Goal: Task Accomplishment & Management: Use online tool/utility

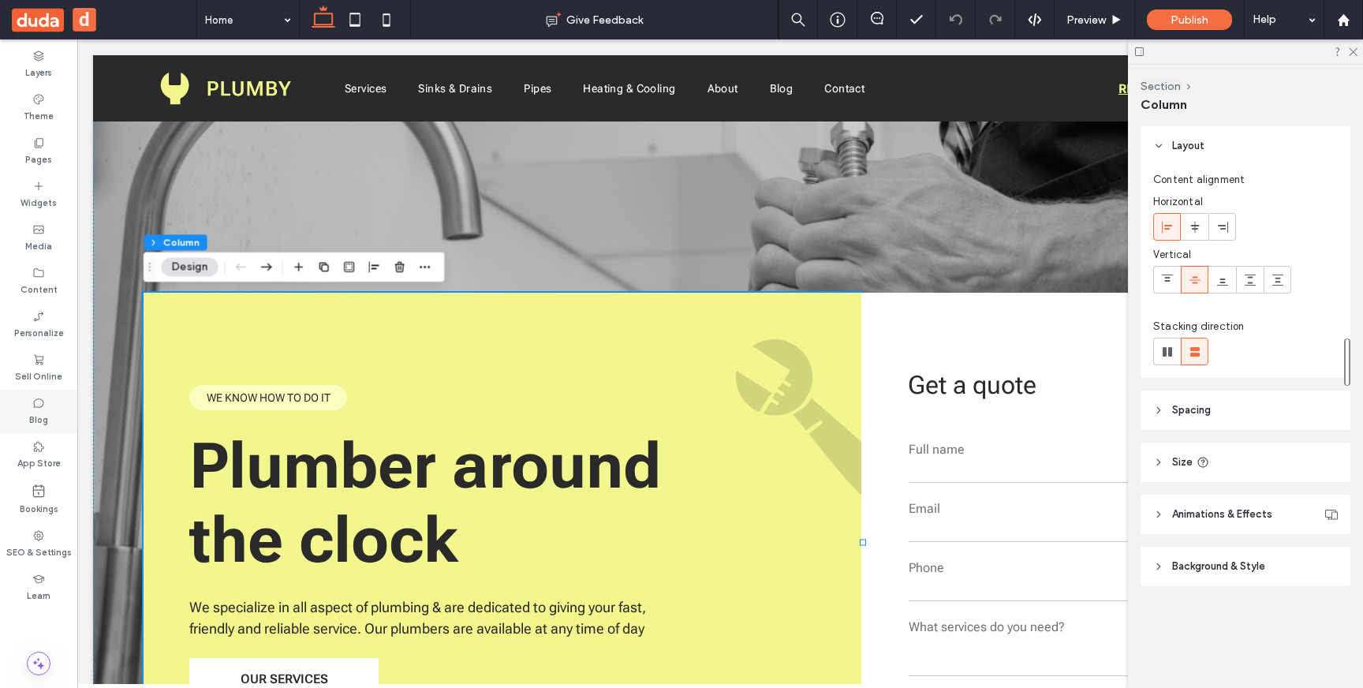
click at [34, 403] on icon at bounding box center [38, 403] width 13 height 13
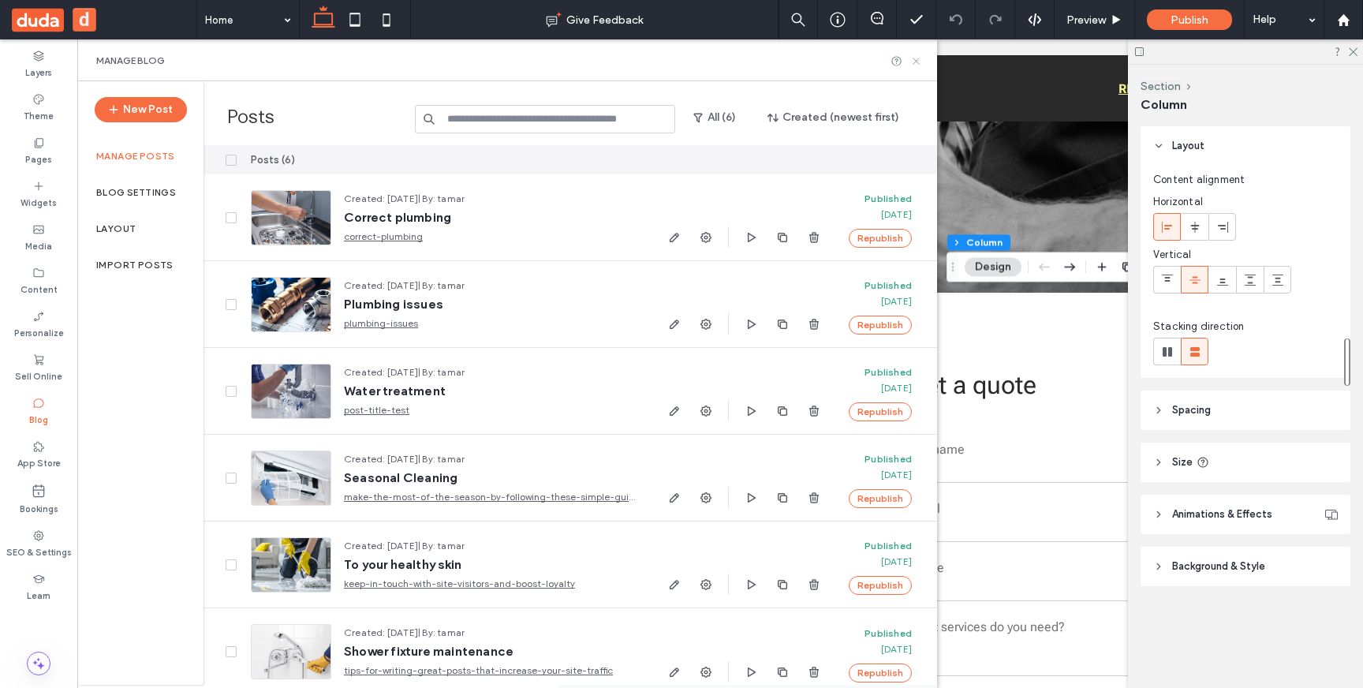
click at [914, 61] on icon at bounding box center [917, 61] width 12 height 12
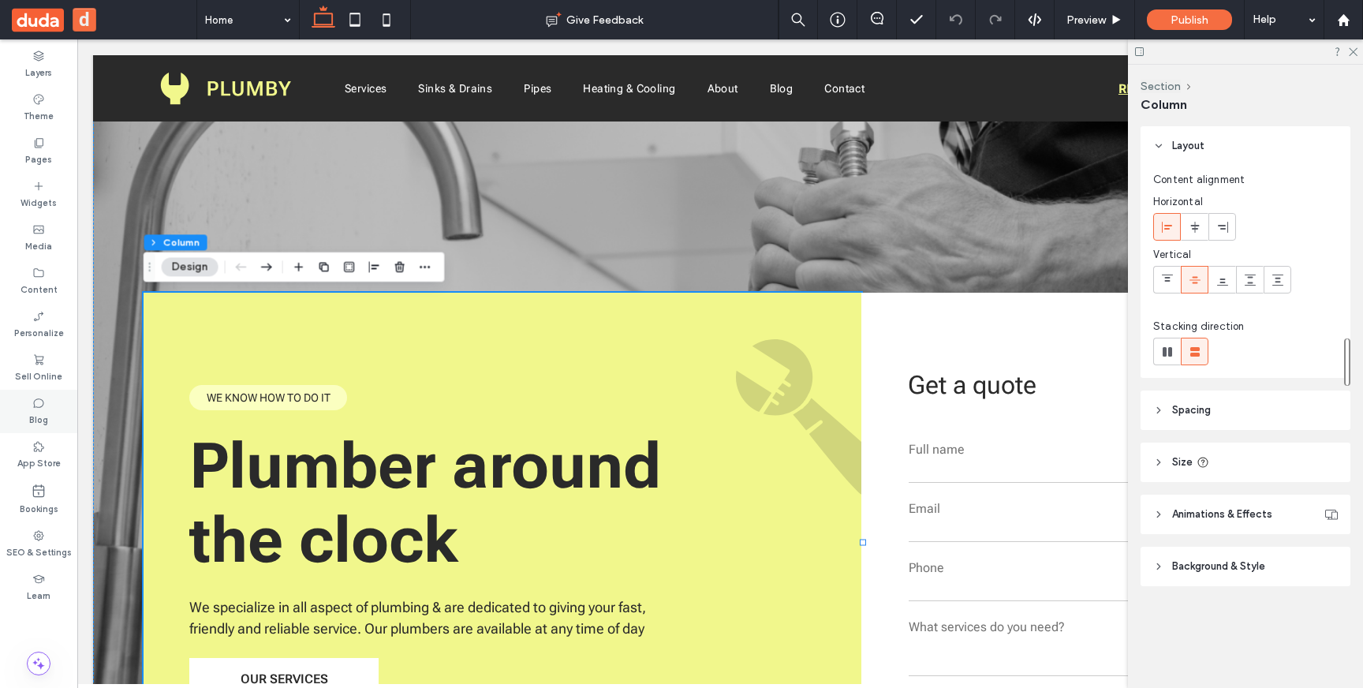
click at [52, 409] on div "Blog" at bounding box center [38, 411] width 77 height 43
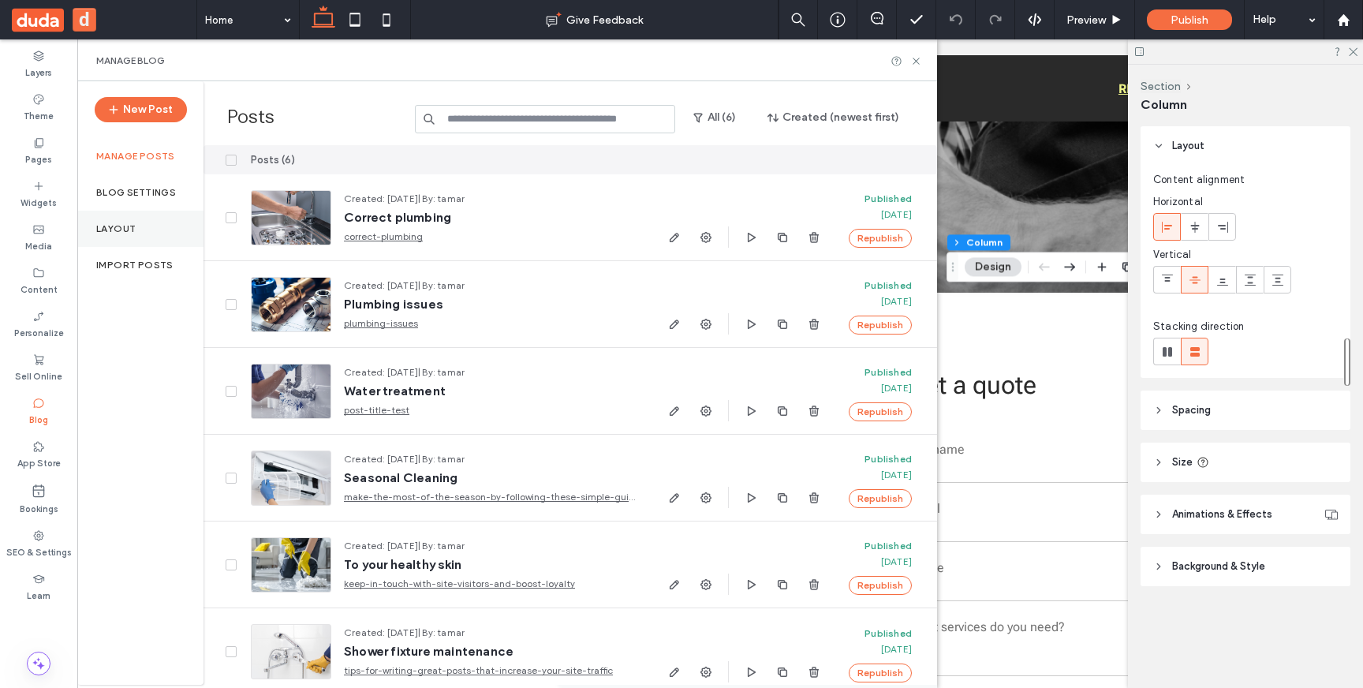
click at [114, 225] on label "Layout" at bounding box center [115, 228] width 39 height 11
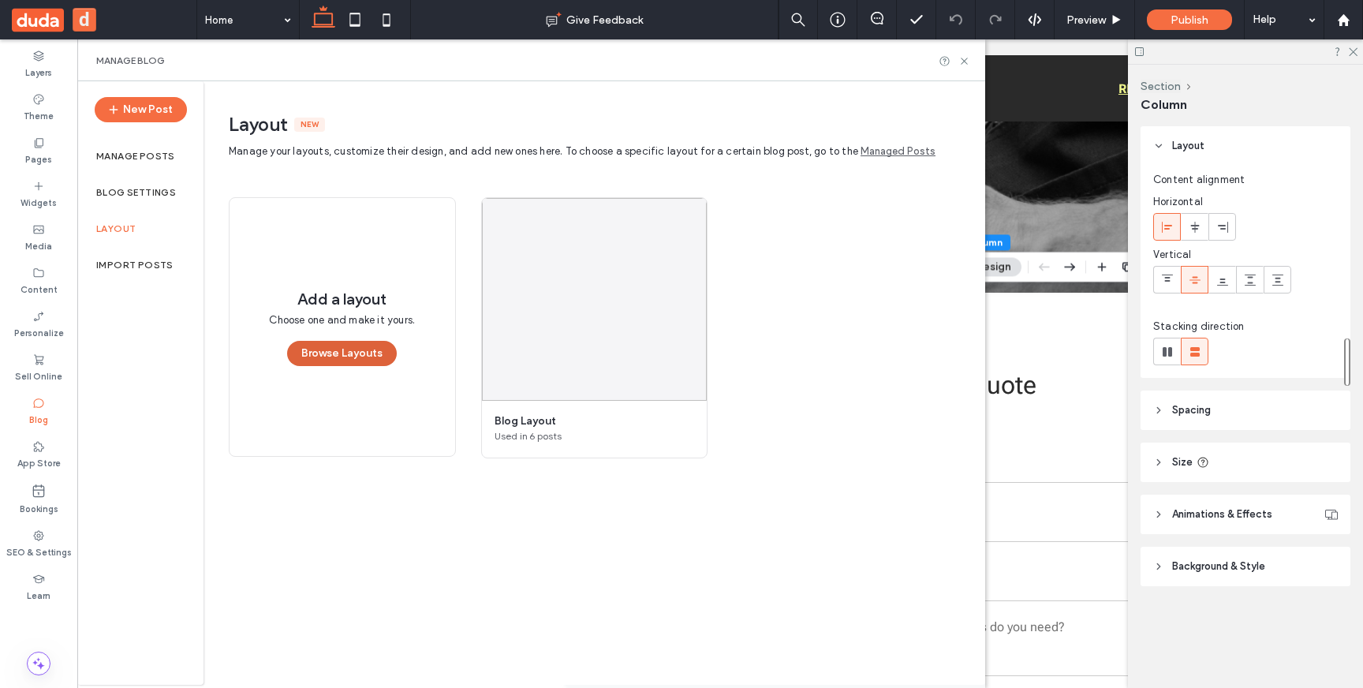
click at [365, 357] on button "Browse Layouts" at bounding box center [342, 353] width 110 height 25
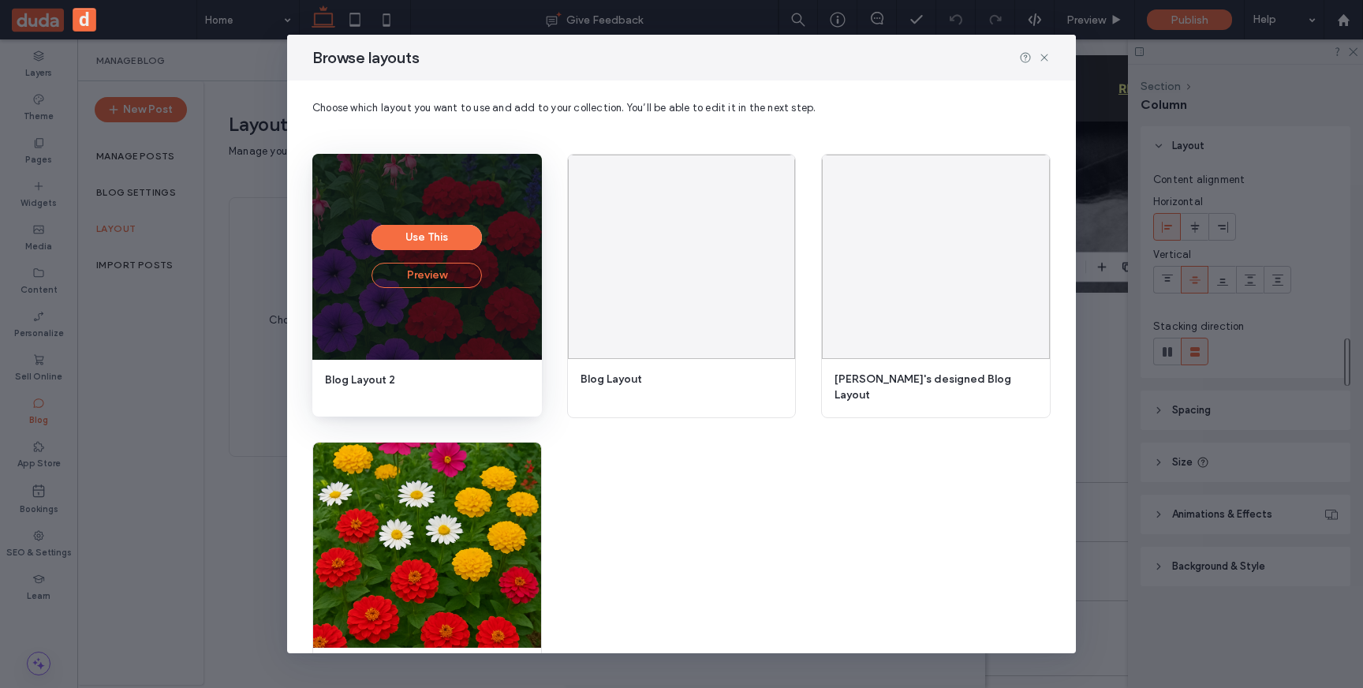
click at [421, 279] on button "Preview" at bounding box center [427, 275] width 110 height 25
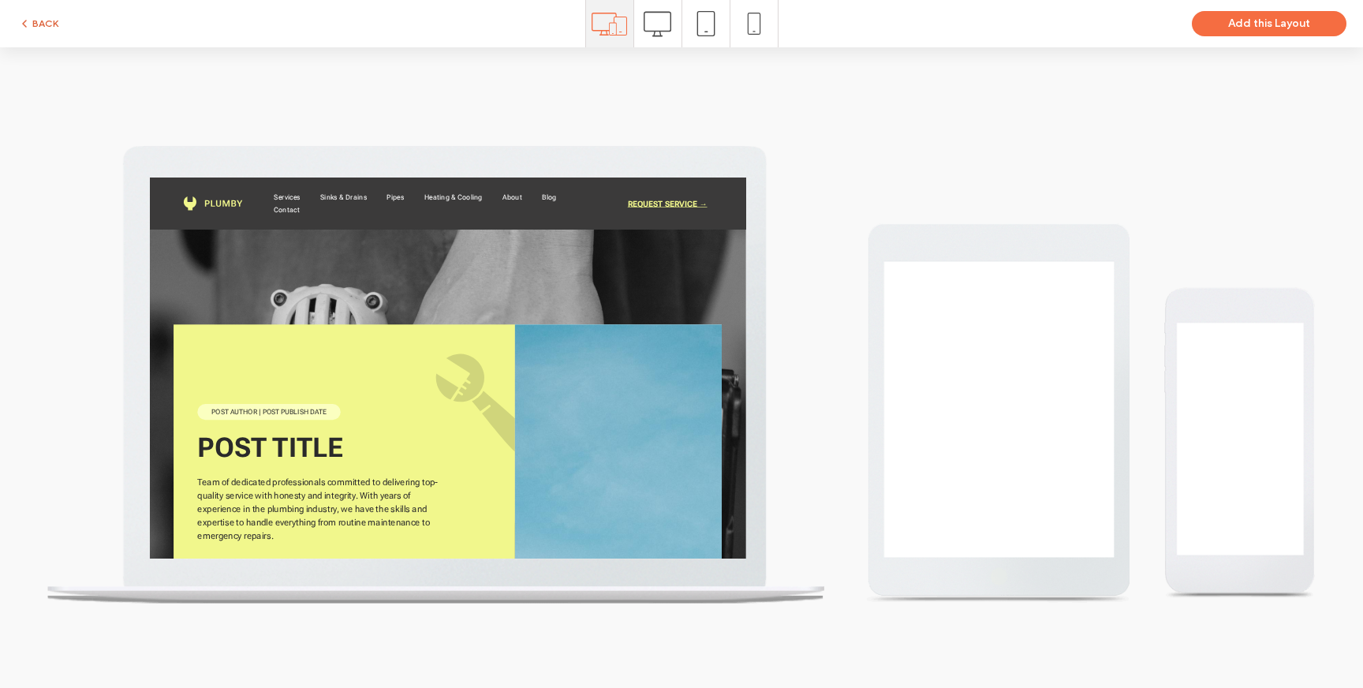
click at [50, 23] on button "BACK" at bounding box center [38, 23] width 40 height 19
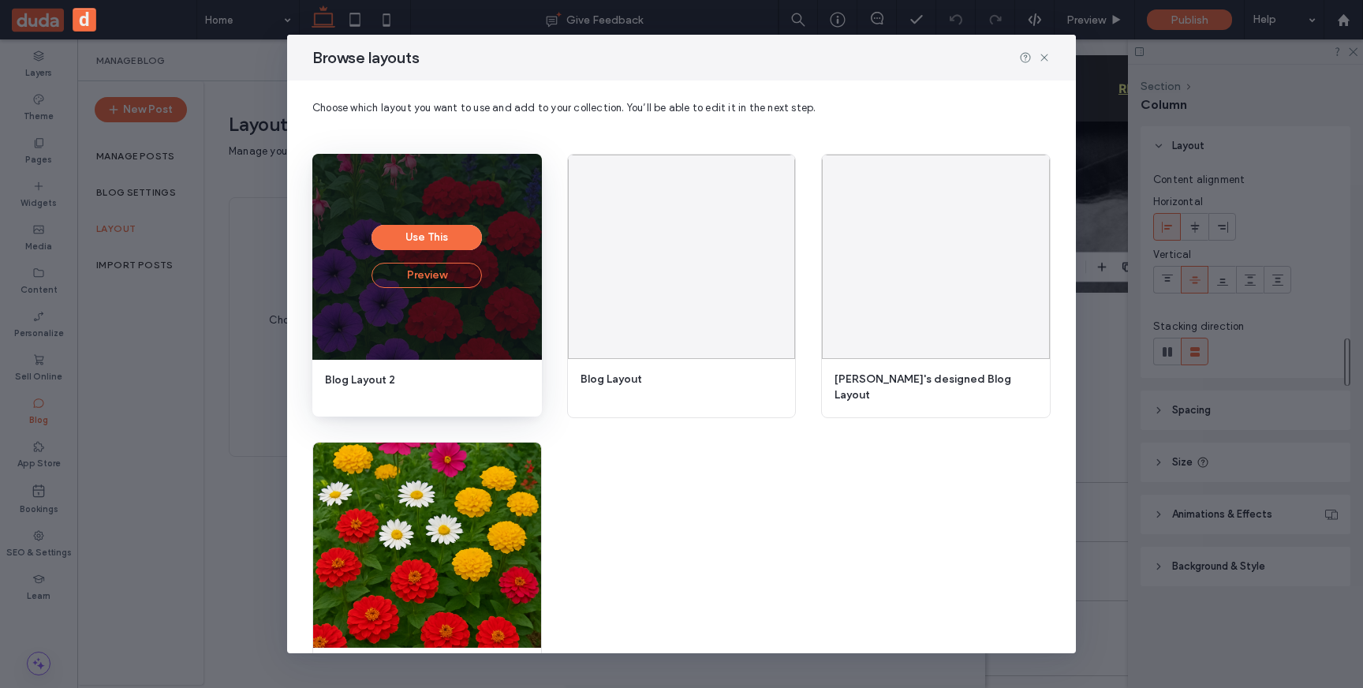
click at [449, 279] on button "Preview" at bounding box center [427, 275] width 110 height 25
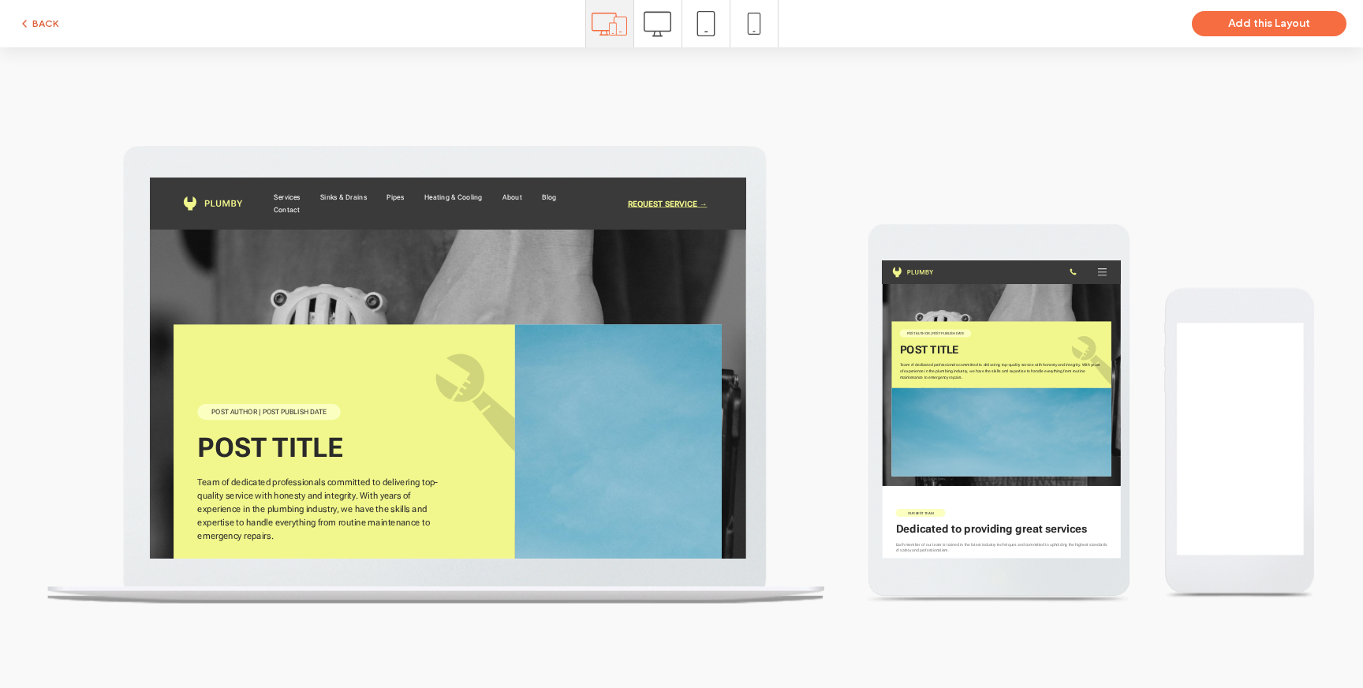
click at [42, 27] on button "BACK" at bounding box center [38, 23] width 40 height 19
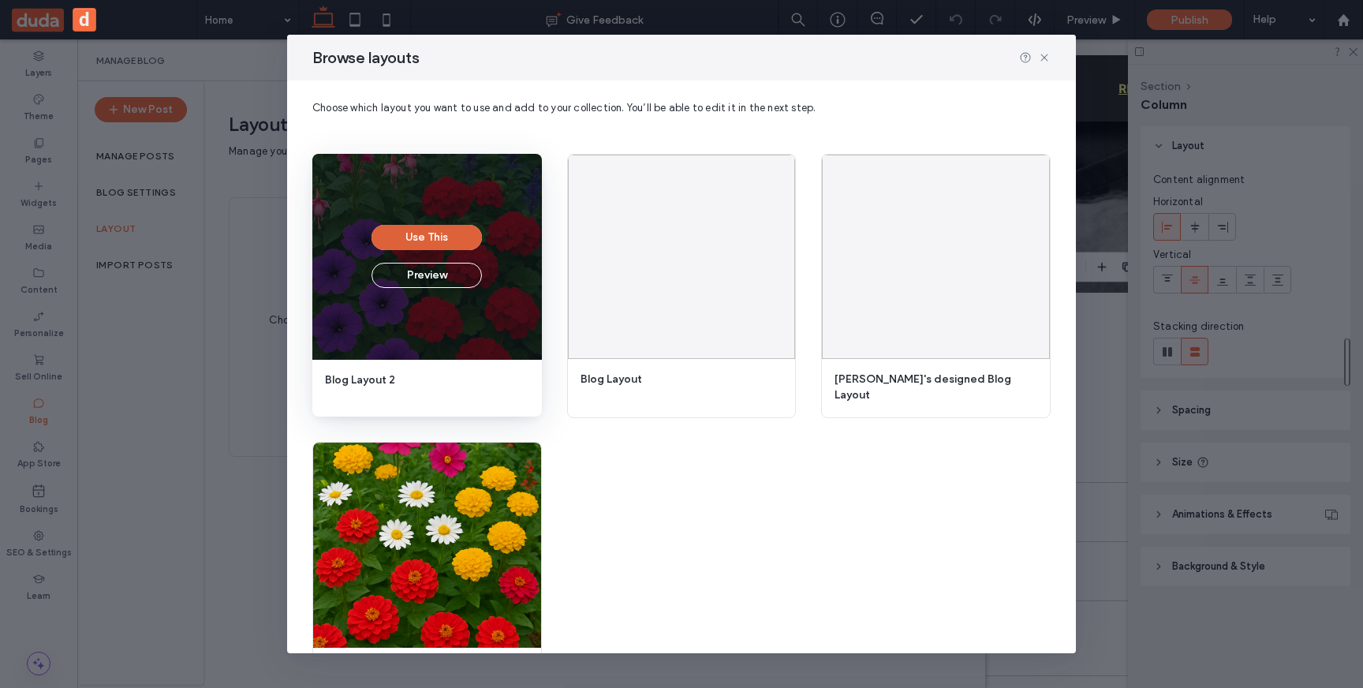
click at [432, 231] on button "Use This" at bounding box center [427, 237] width 110 height 25
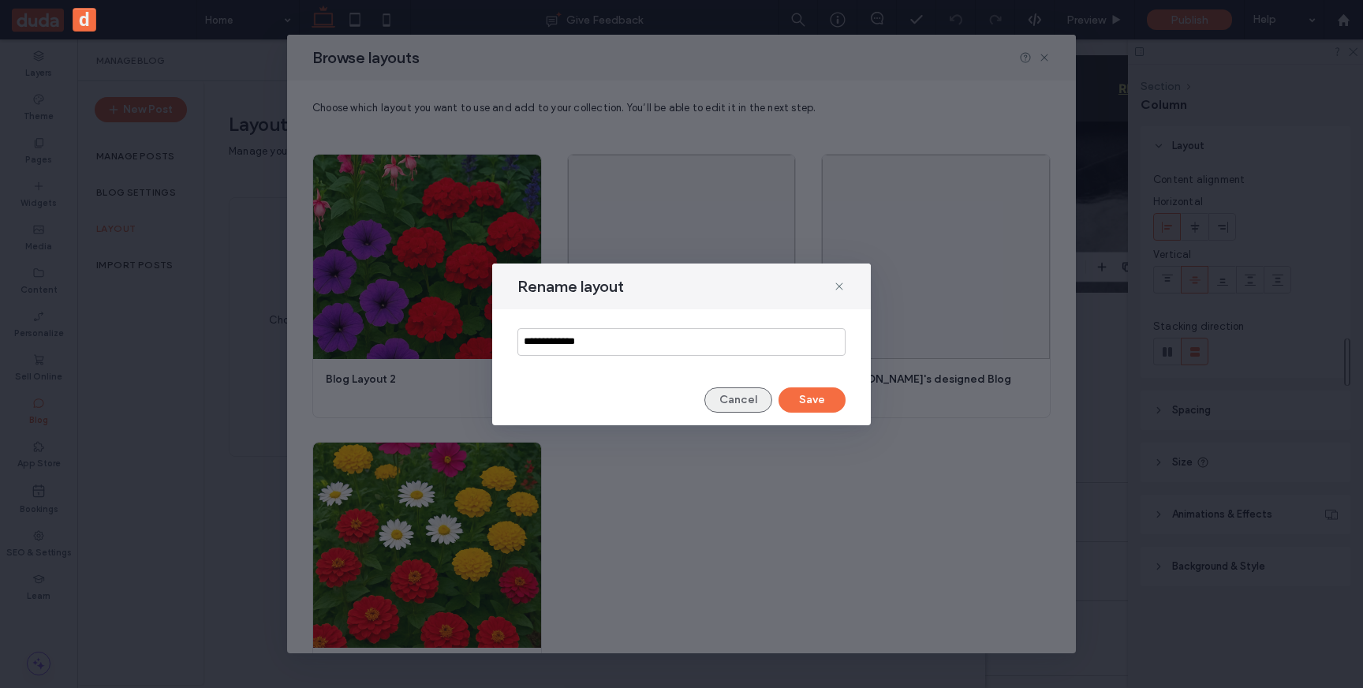
click at [761, 399] on button "Cancel" at bounding box center [739, 399] width 68 height 25
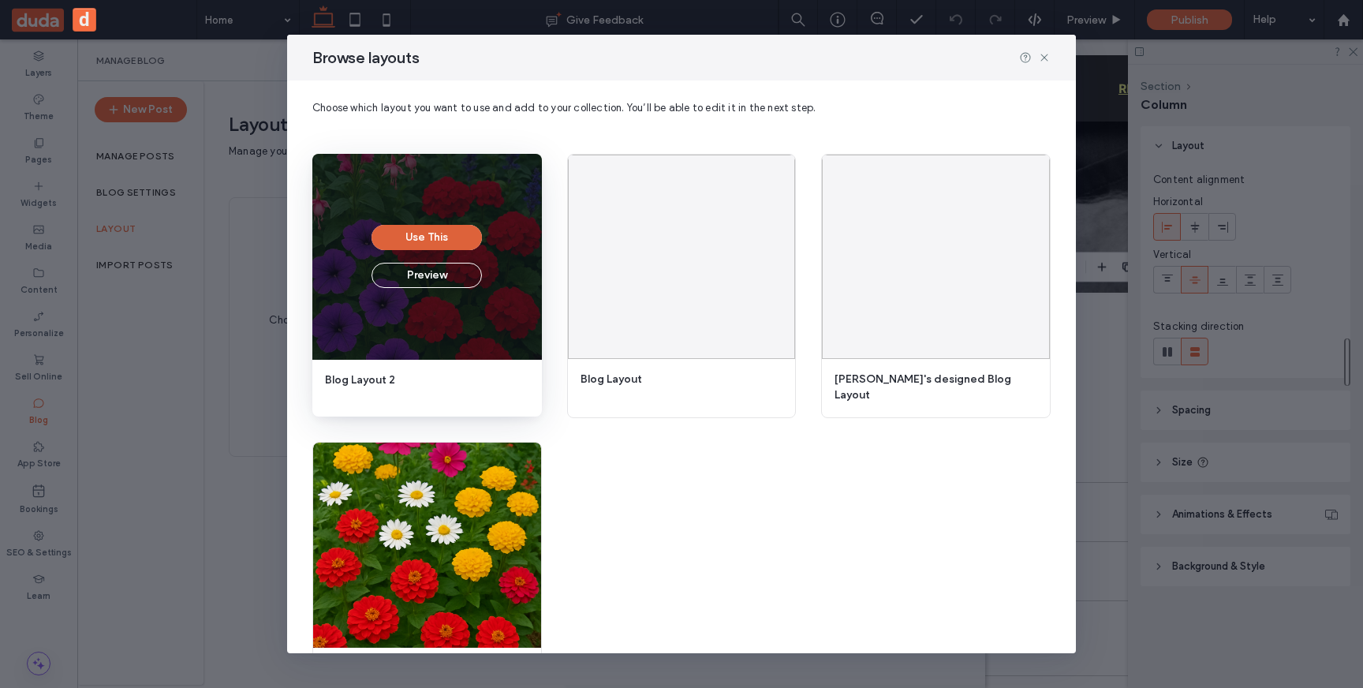
click at [424, 237] on button "Use This" at bounding box center [427, 237] width 110 height 25
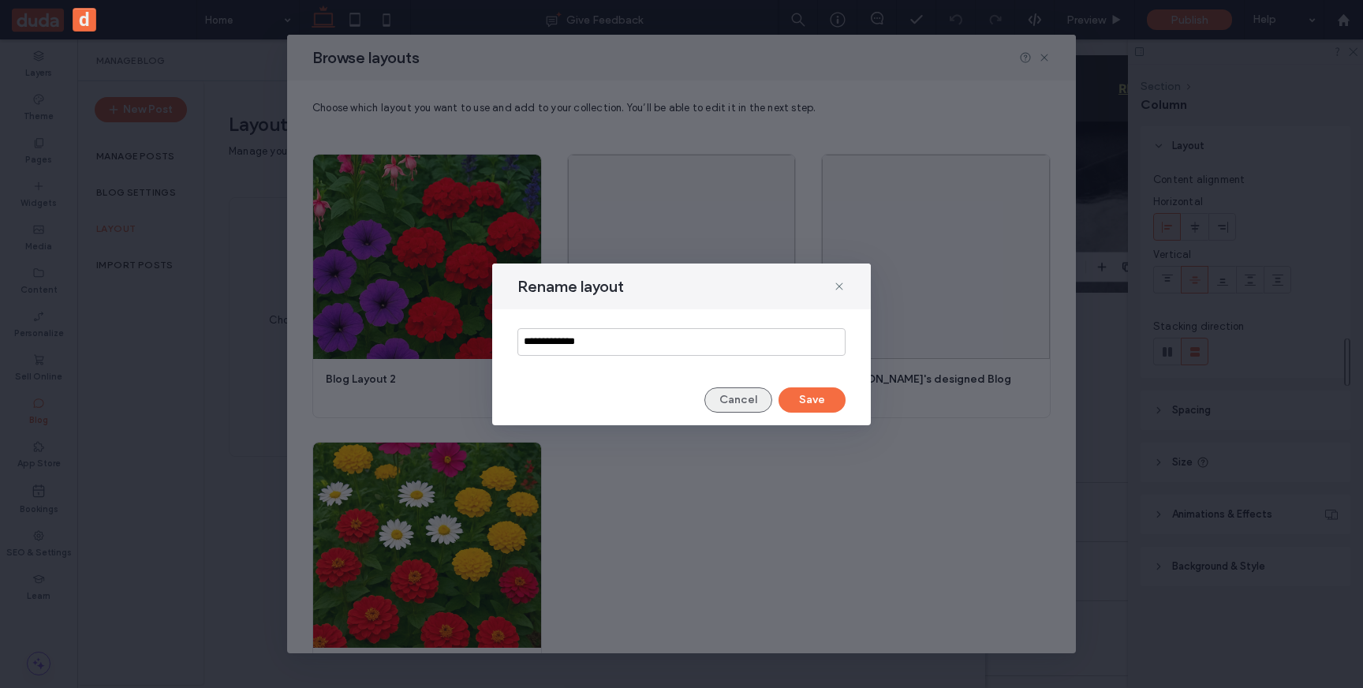
click at [724, 395] on button "Cancel" at bounding box center [739, 399] width 68 height 25
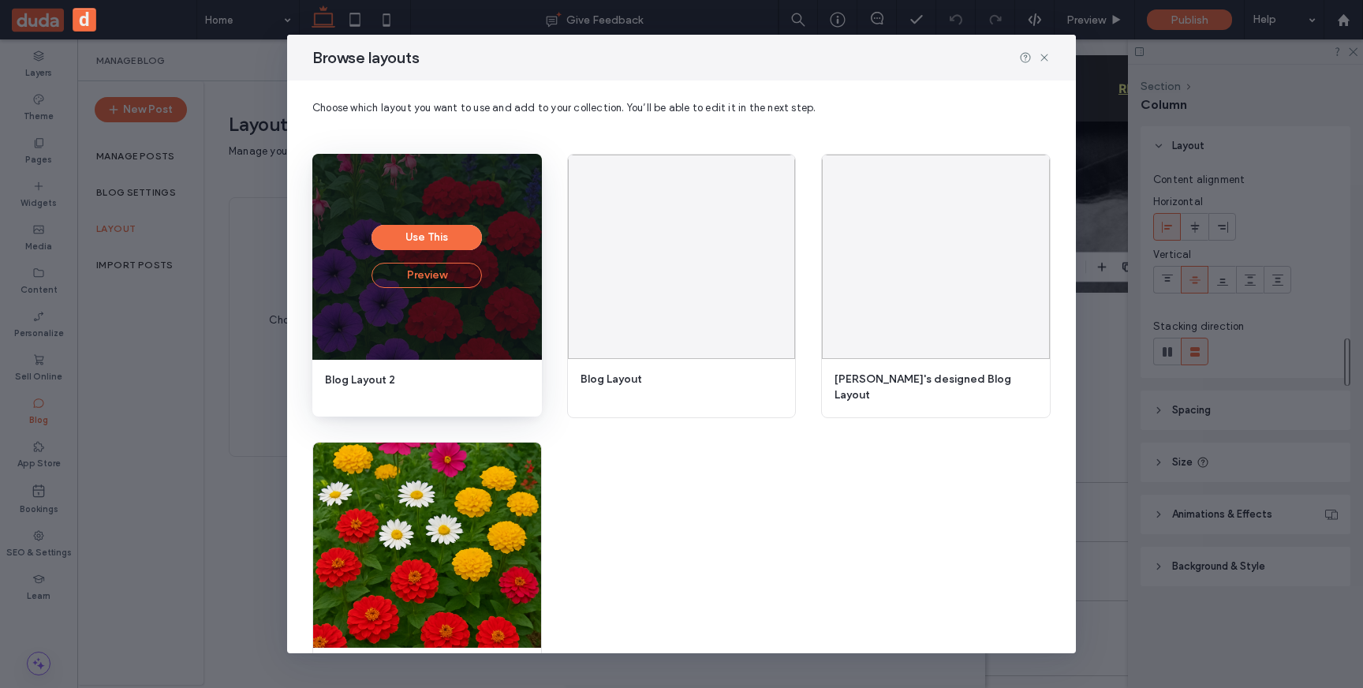
click at [425, 279] on button "Preview" at bounding box center [427, 275] width 110 height 25
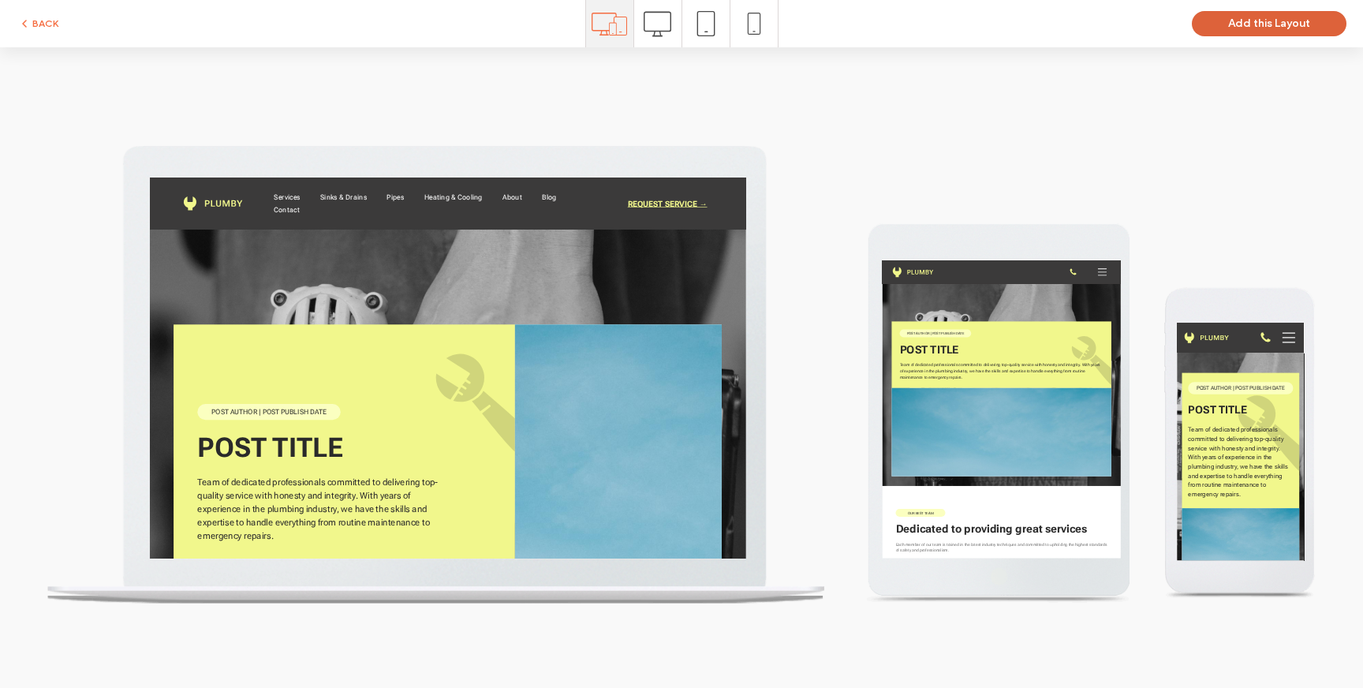
click at [1274, 22] on button "Add this Layout" at bounding box center [1269, 23] width 155 height 25
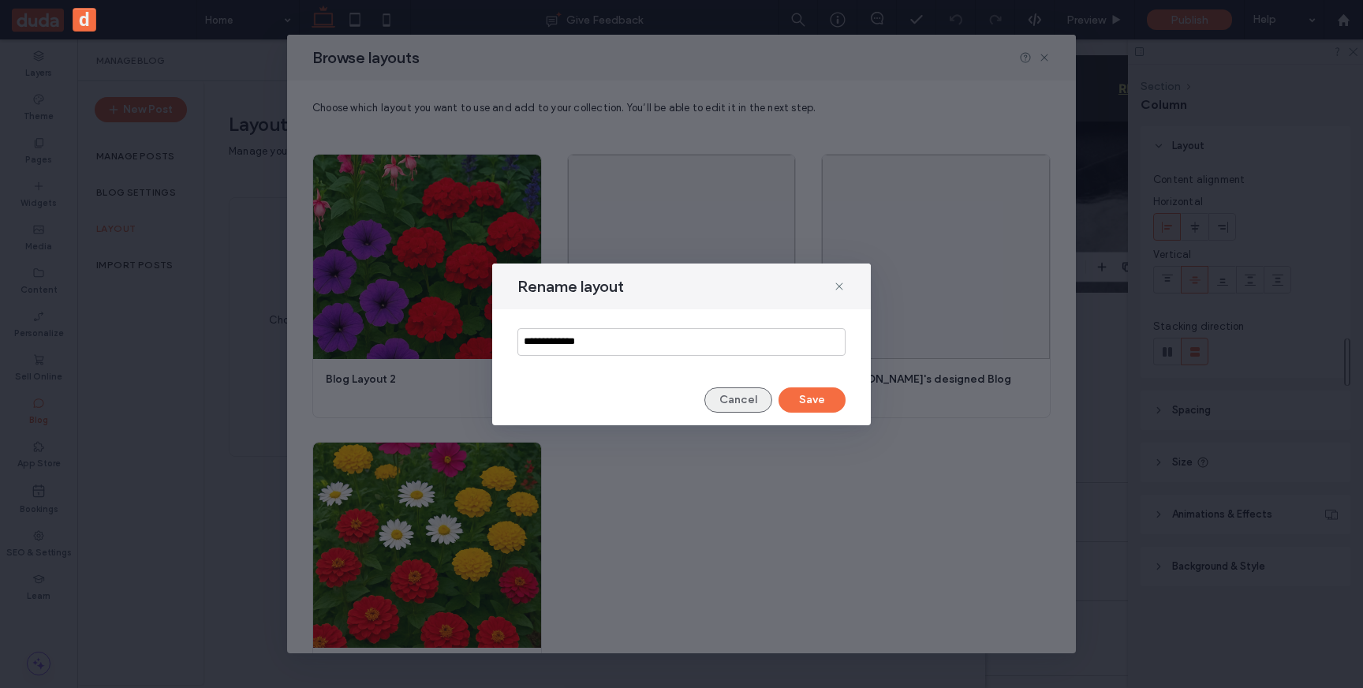
click at [737, 403] on button "Cancel" at bounding box center [739, 399] width 68 height 25
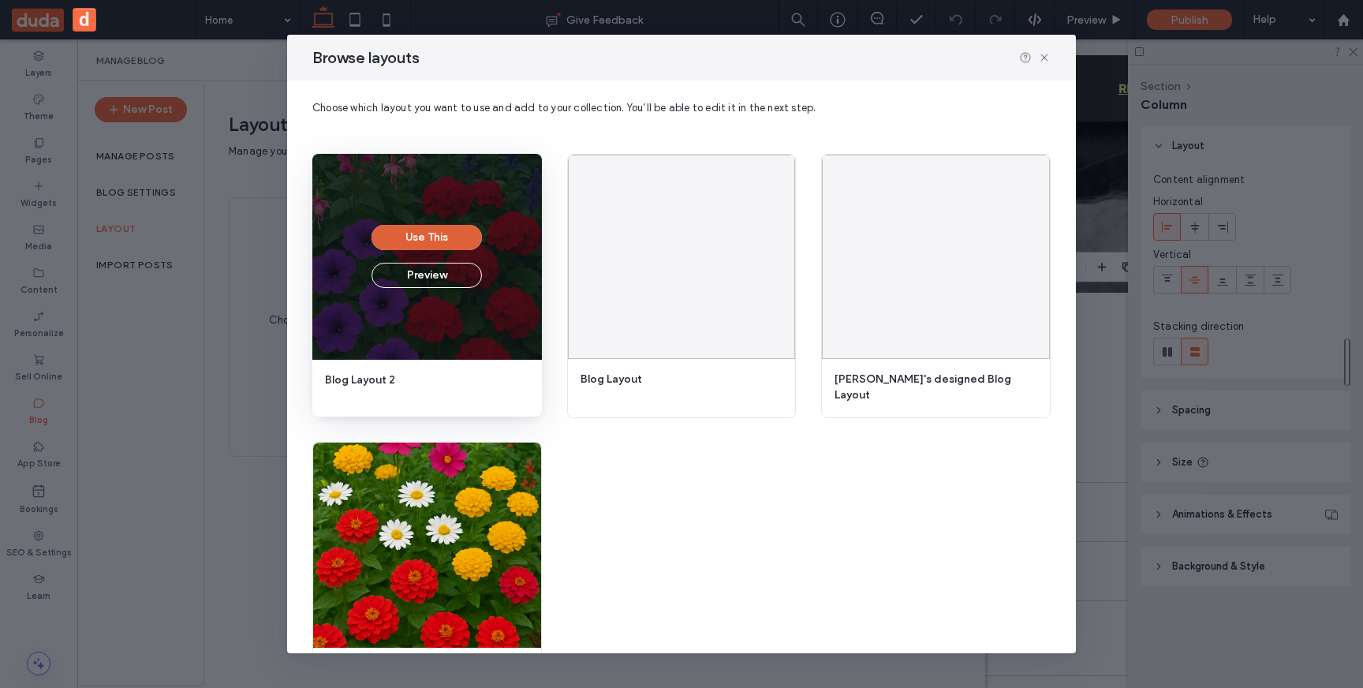
click at [422, 239] on button "Use This" at bounding box center [427, 237] width 110 height 25
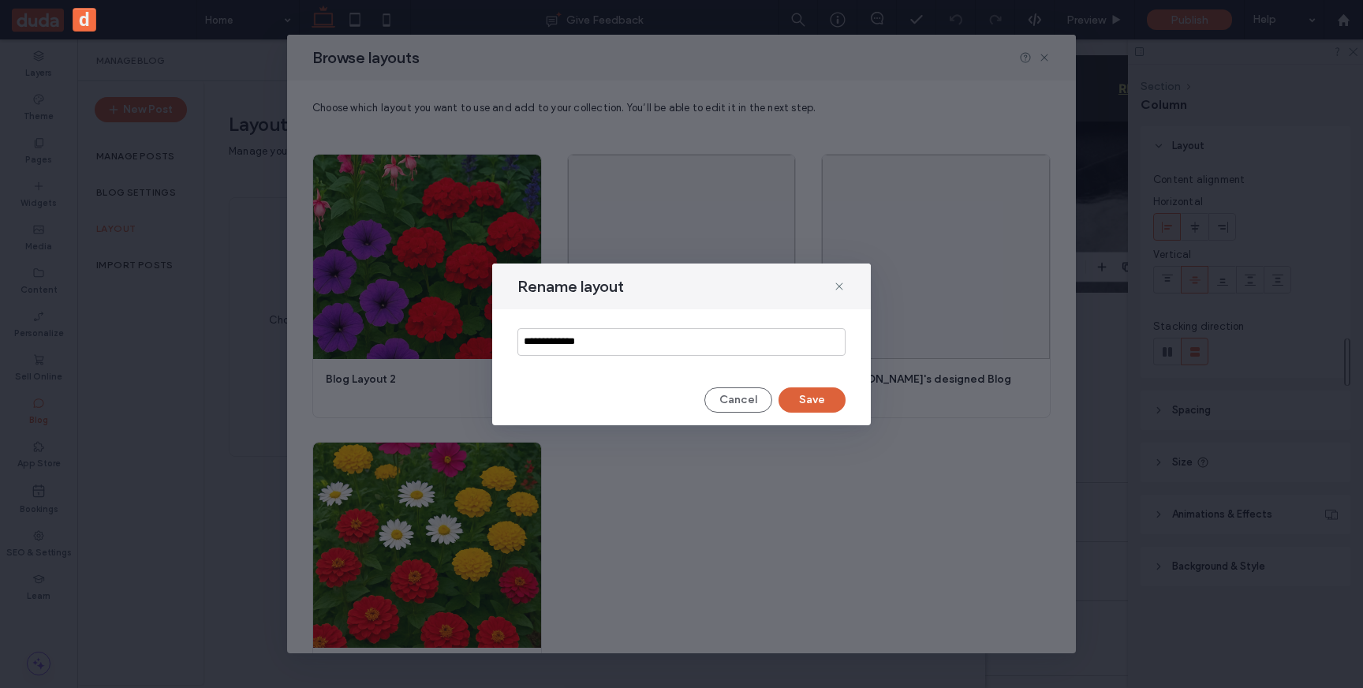
click at [830, 398] on button "Save" at bounding box center [812, 399] width 67 height 25
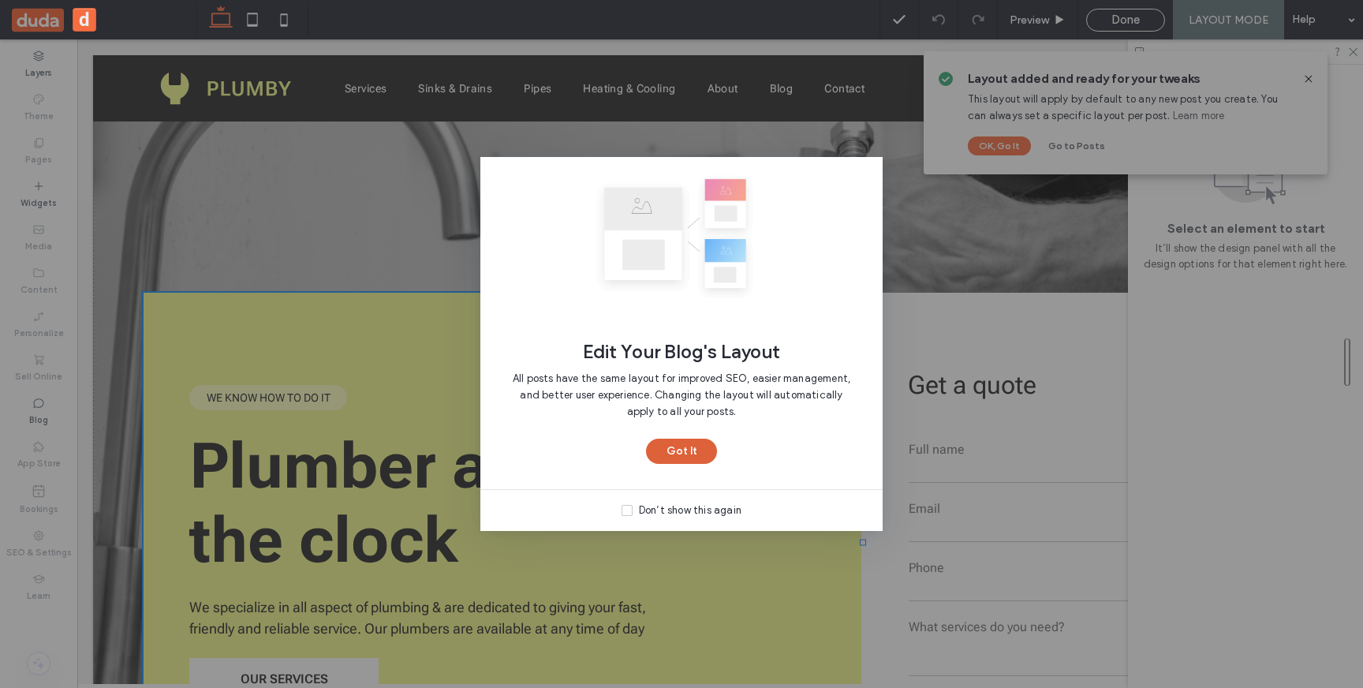
click at [672, 458] on button "Got It" at bounding box center [681, 451] width 71 height 25
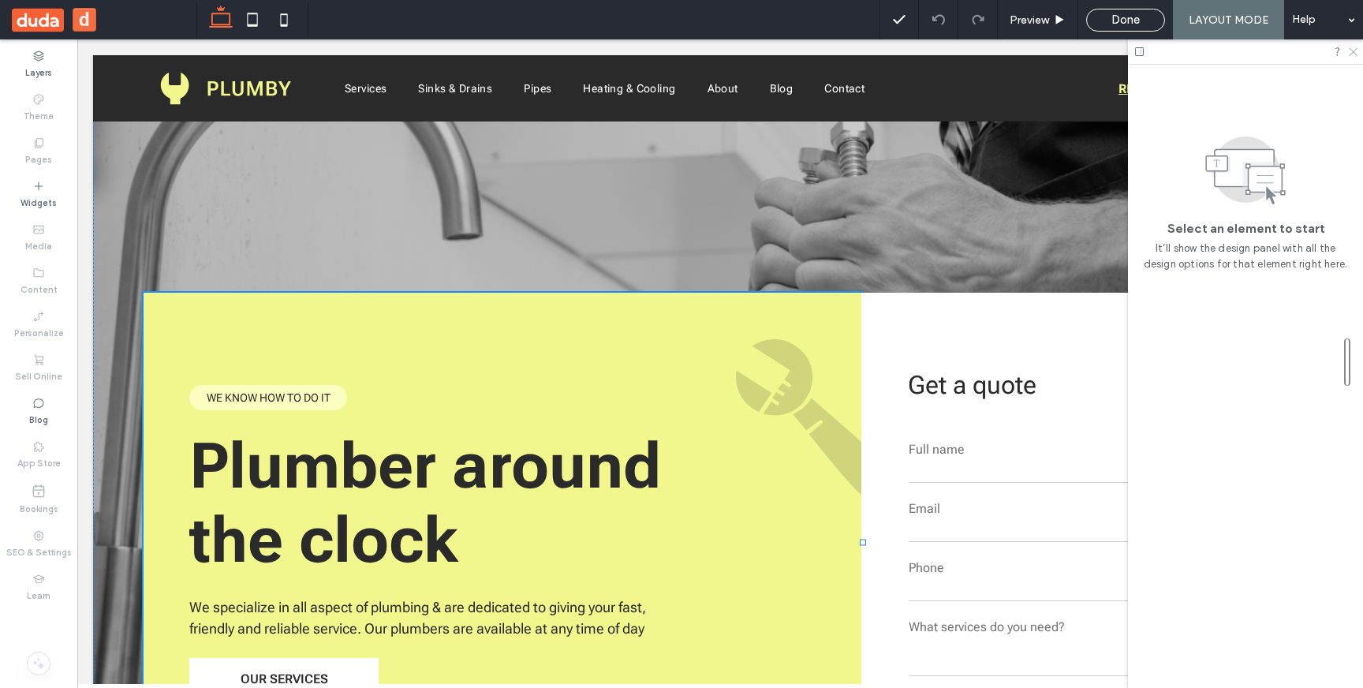
click at [1353, 55] on icon at bounding box center [1353, 51] width 10 height 10
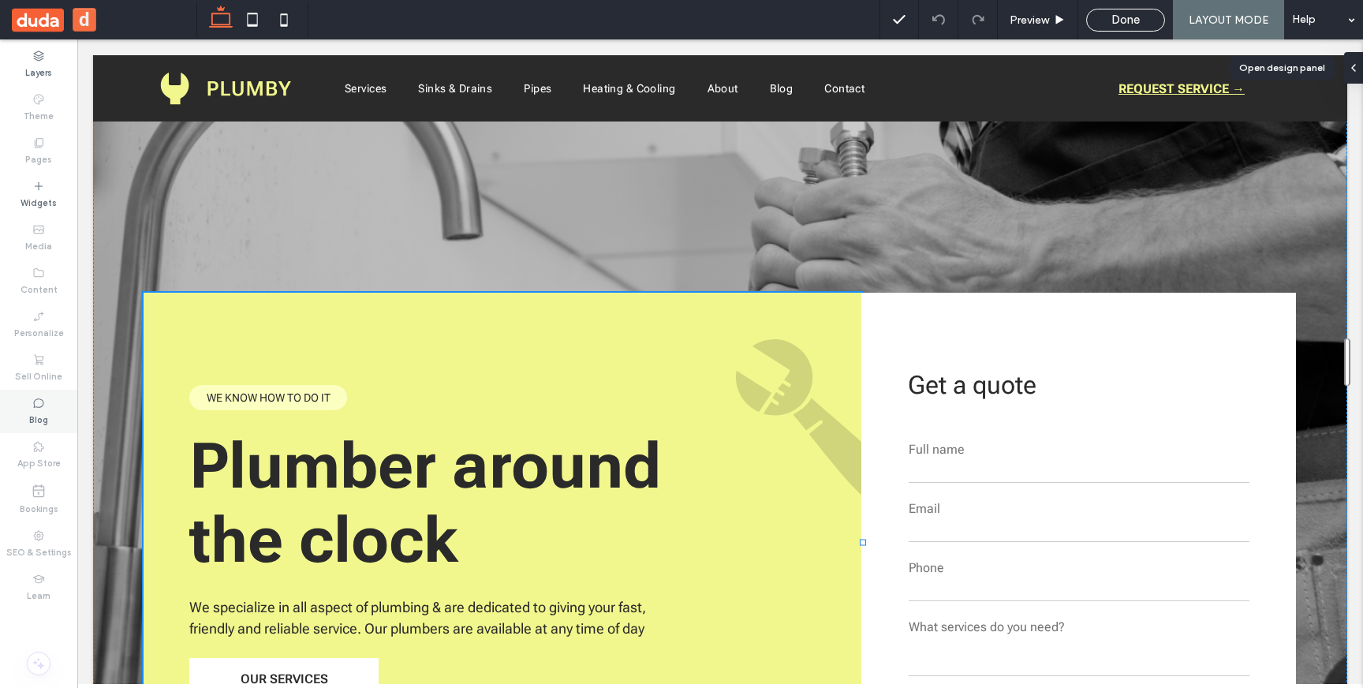
click at [41, 406] on use at bounding box center [38, 402] width 10 height 9
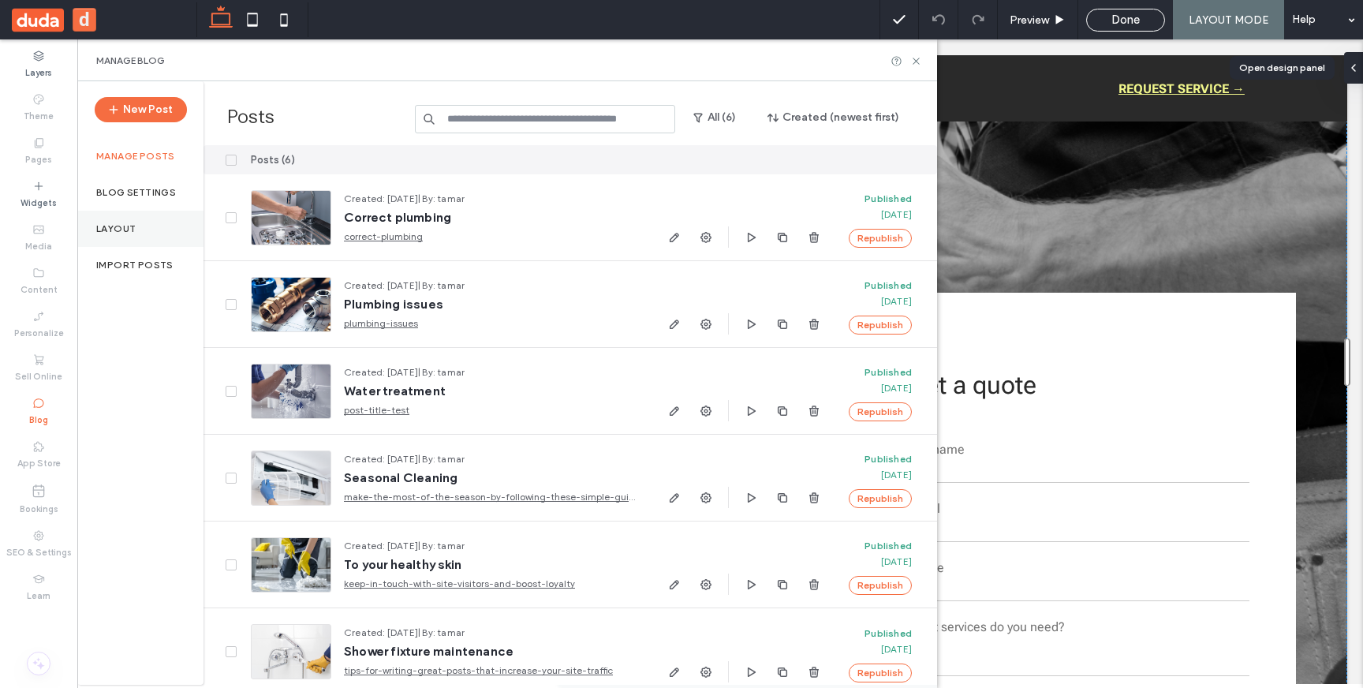
click at [129, 224] on label "Layout" at bounding box center [115, 228] width 39 height 11
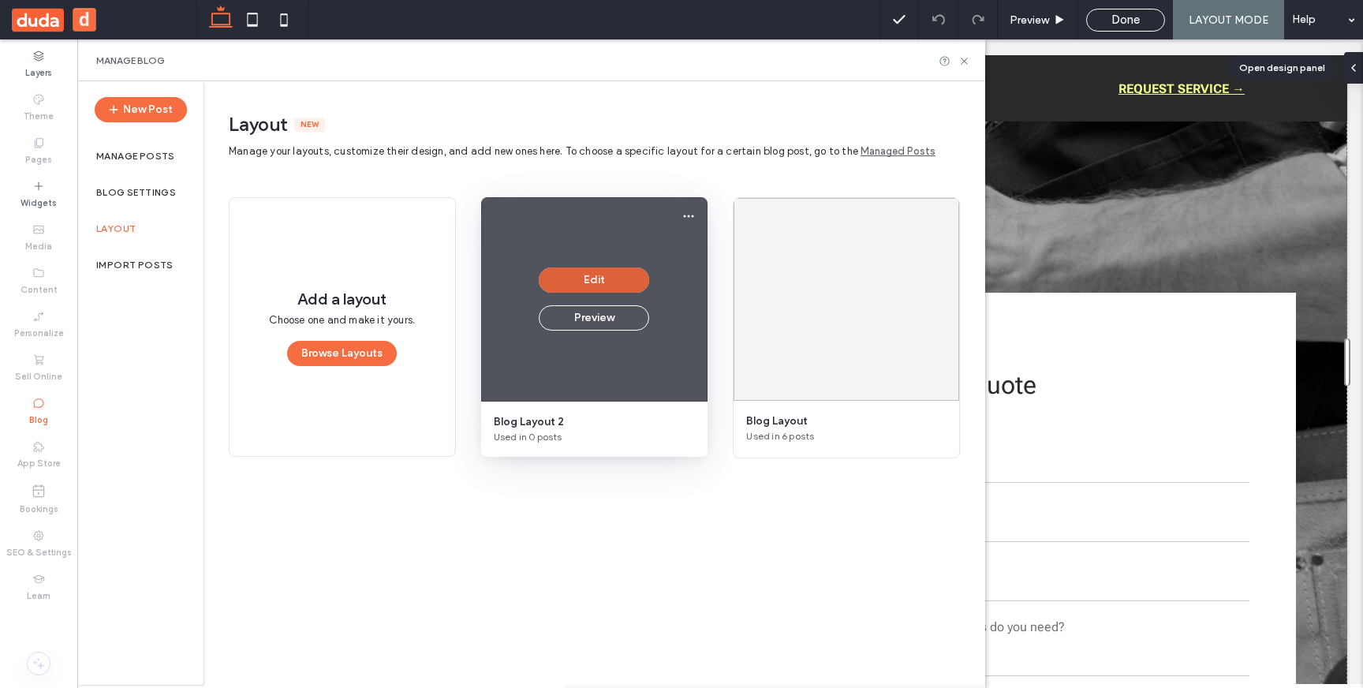
click at [569, 282] on button "Edit" at bounding box center [594, 279] width 110 height 25
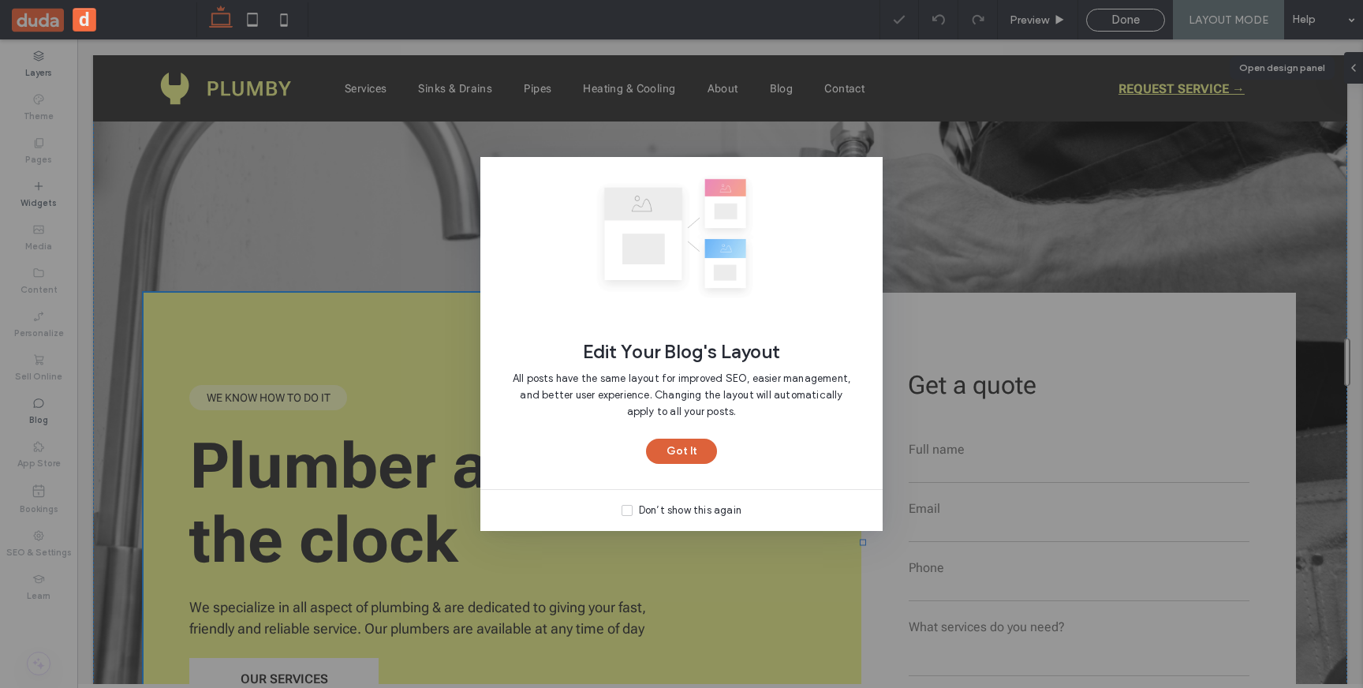
click at [692, 447] on button "Got It" at bounding box center [681, 451] width 71 height 25
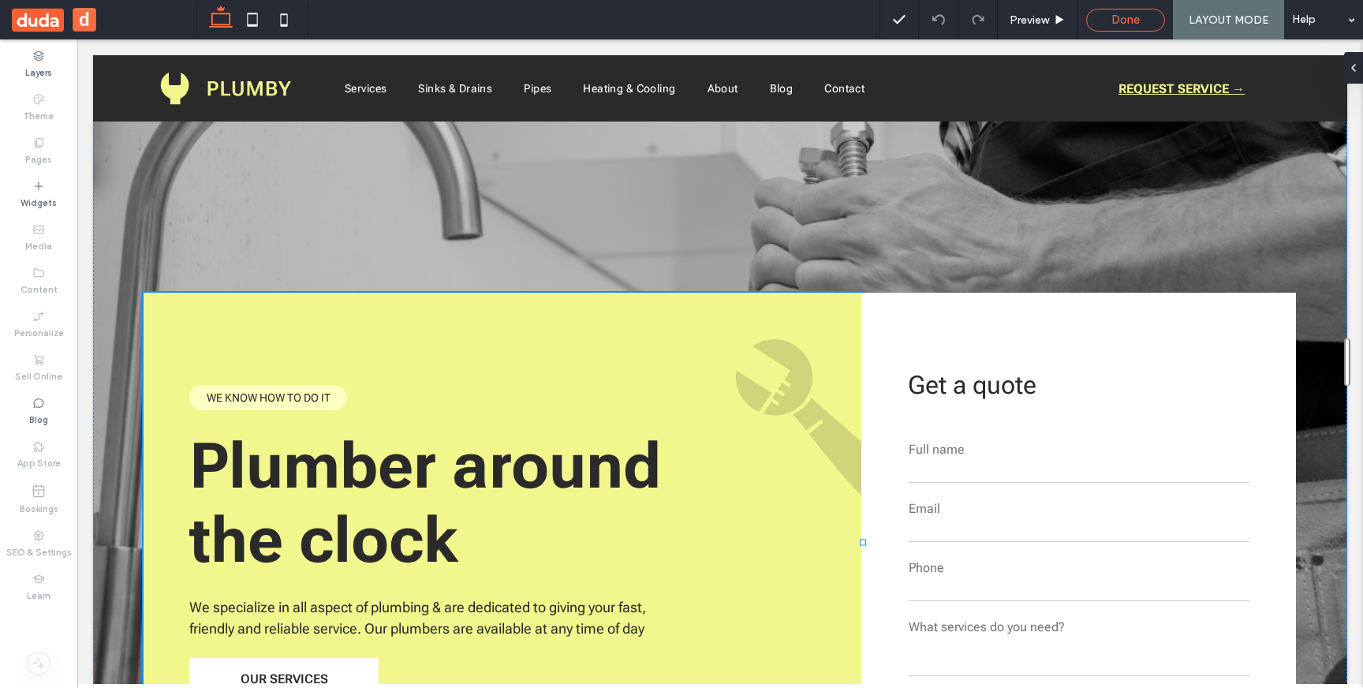
click at [1147, 20] on div "Done" at bounding box center [1125, 20] width 77 height 14
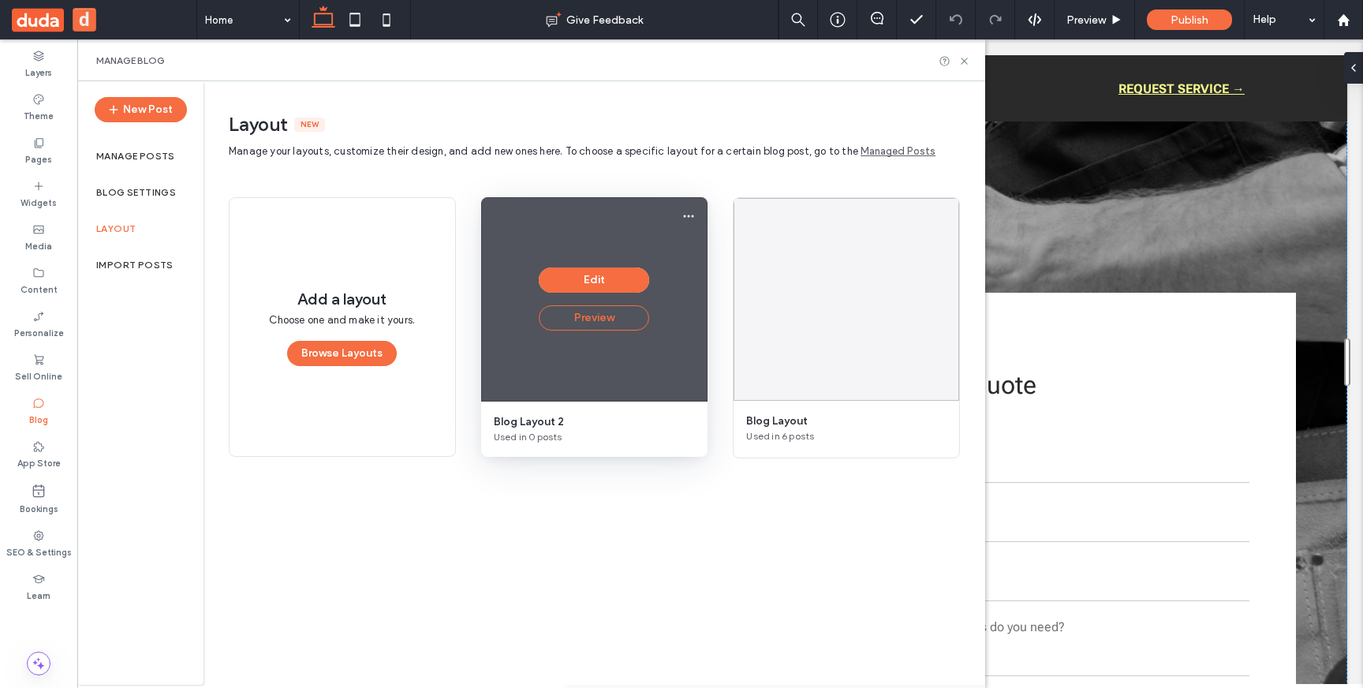
click at [601, 320] on button "Preview" at bounding box center [594, 317] width 110 height 25
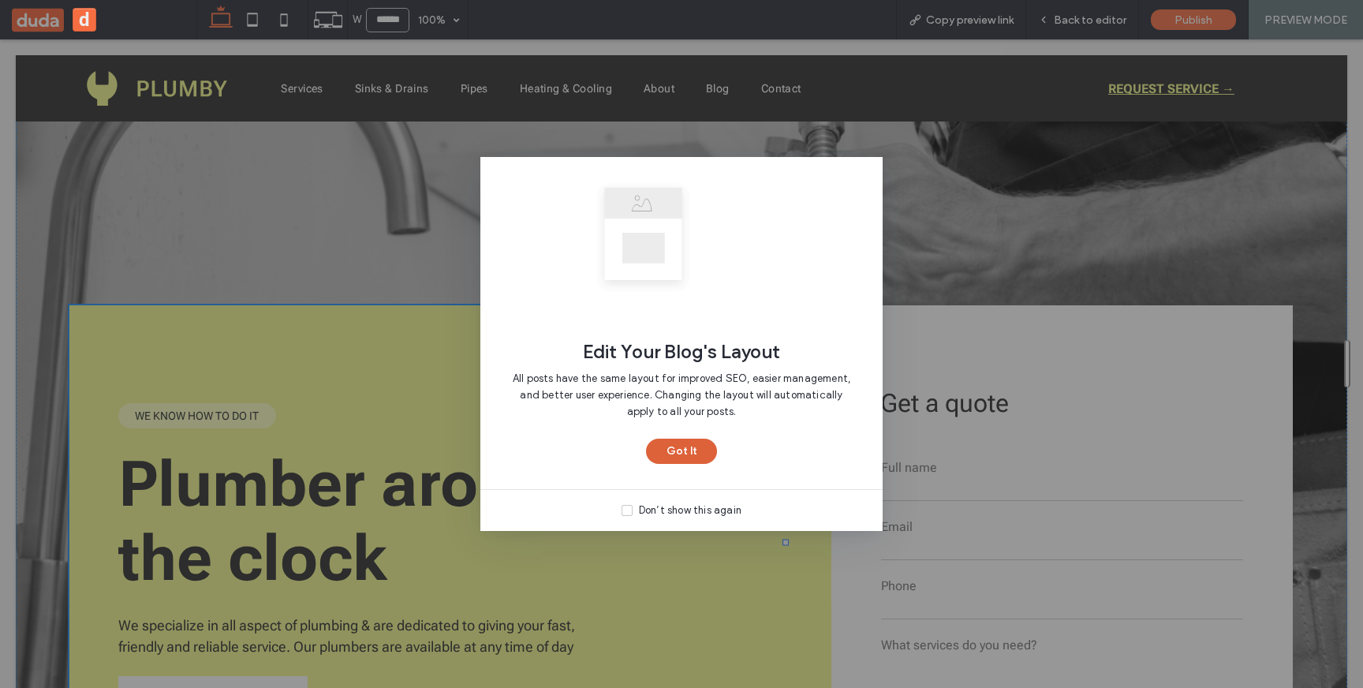
click at [675, 451] on button "Got It" at bounding box center [681, 451] width 71 height 25
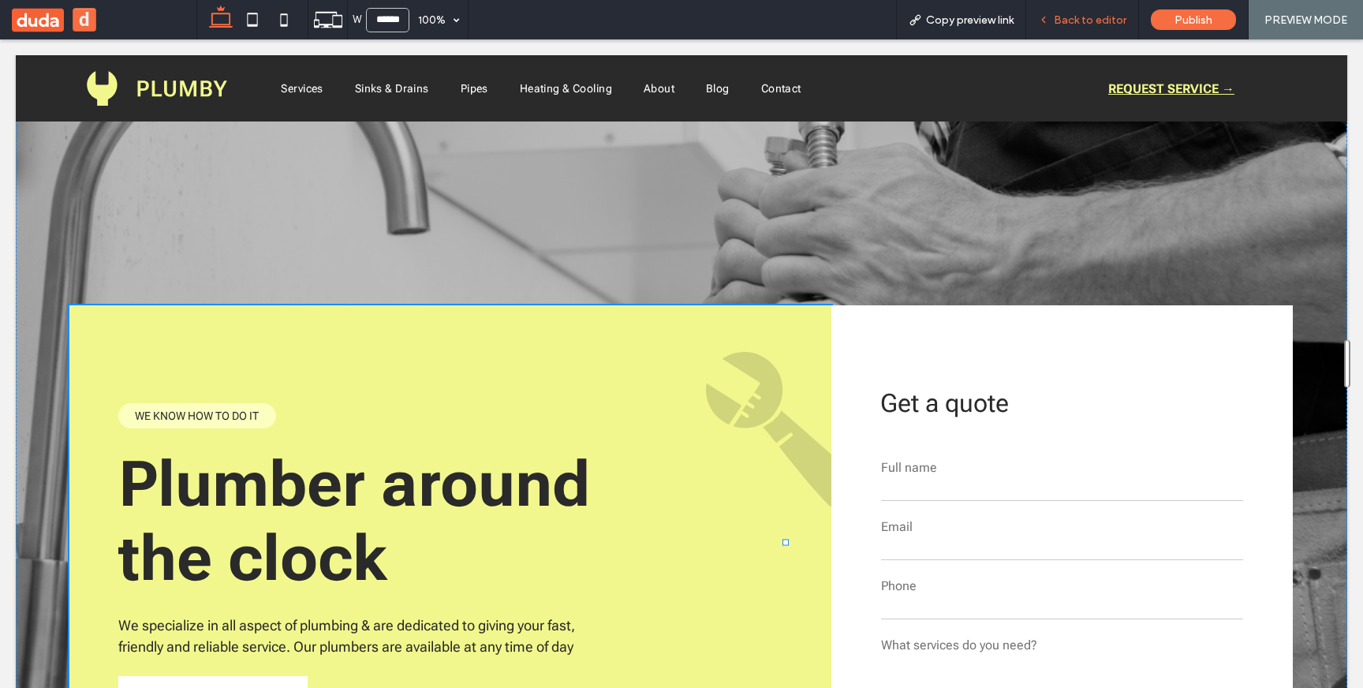
click at [1071, 16] on span "Back to editor" at bounding box center [1090, 19] width 73 height 13
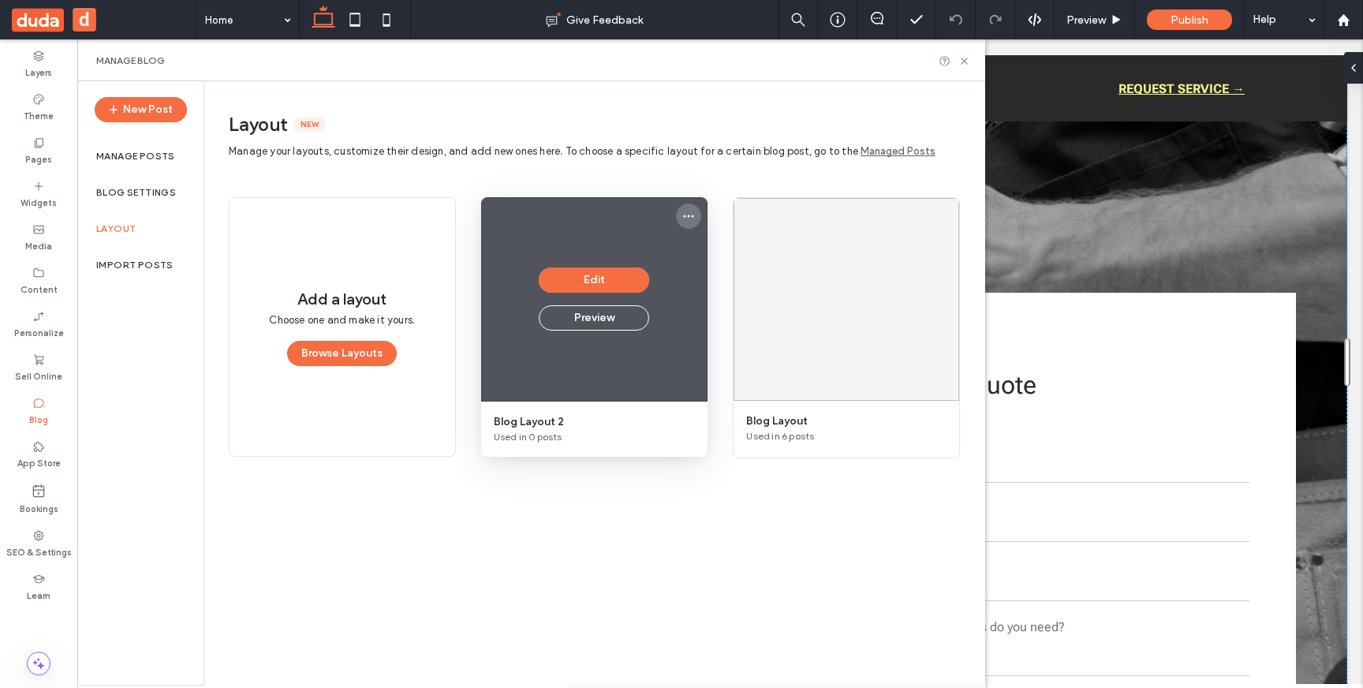
click at [687, 217] on icon "More options" at bounding box center [688, 216] width 13 height 13
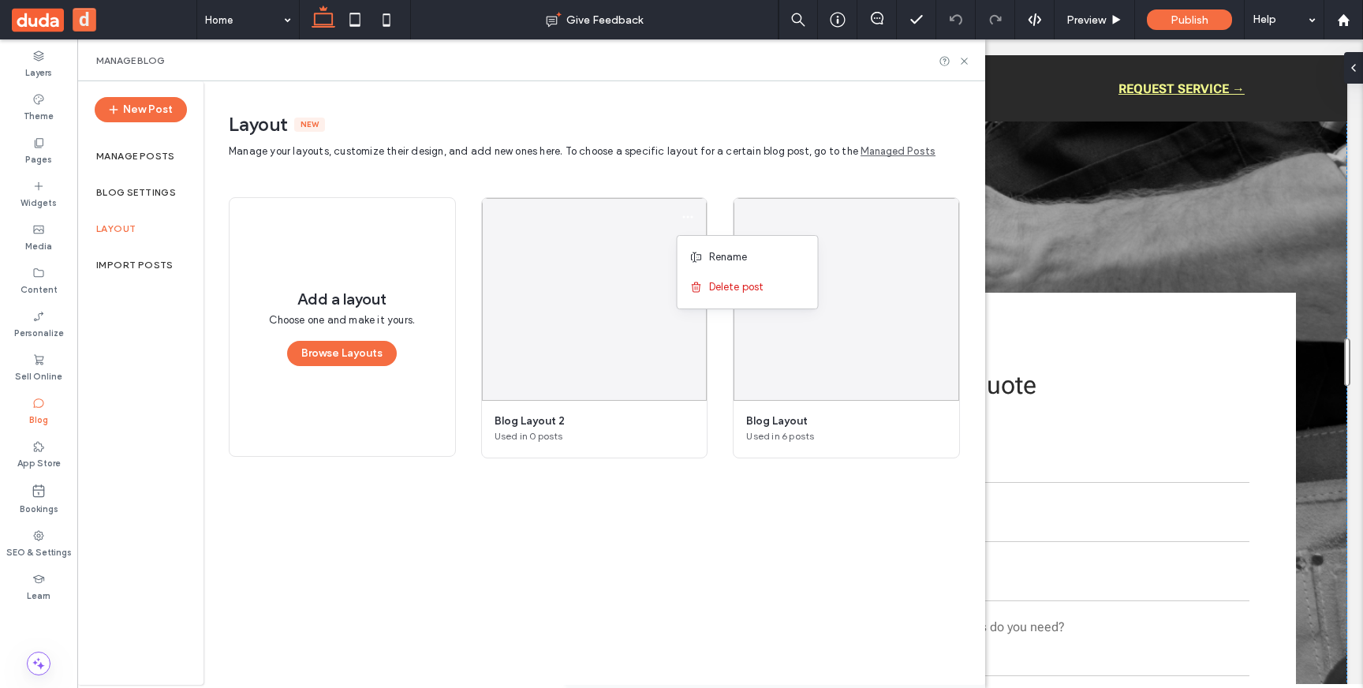
click at [606, 568] on main "Manage your layouts, customize their design, and add new ones here. To choose a…" at bounding box center [594, 398] width 731 height 510
click at [160, 116] on button "New Post" at bounding box center [141, 109] width 92 height 25
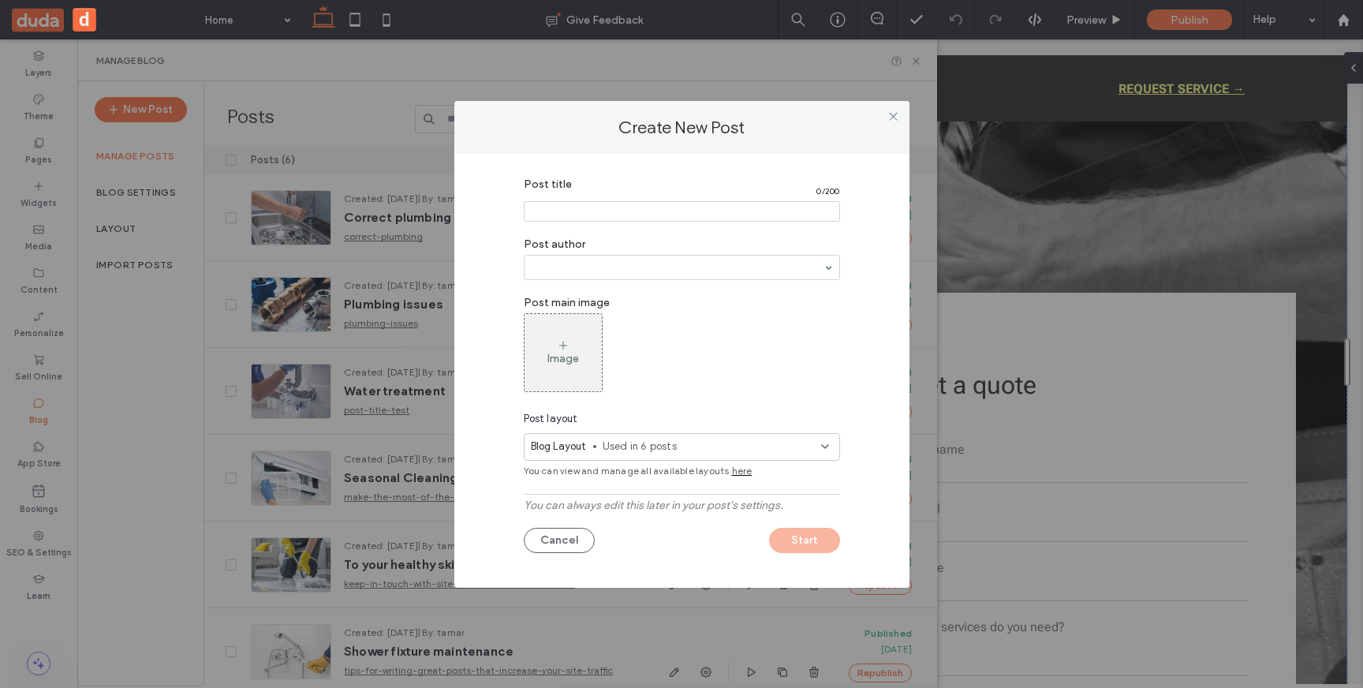
click at [826, 450] on icon at bounding box center [825, 446] width 13 height 13
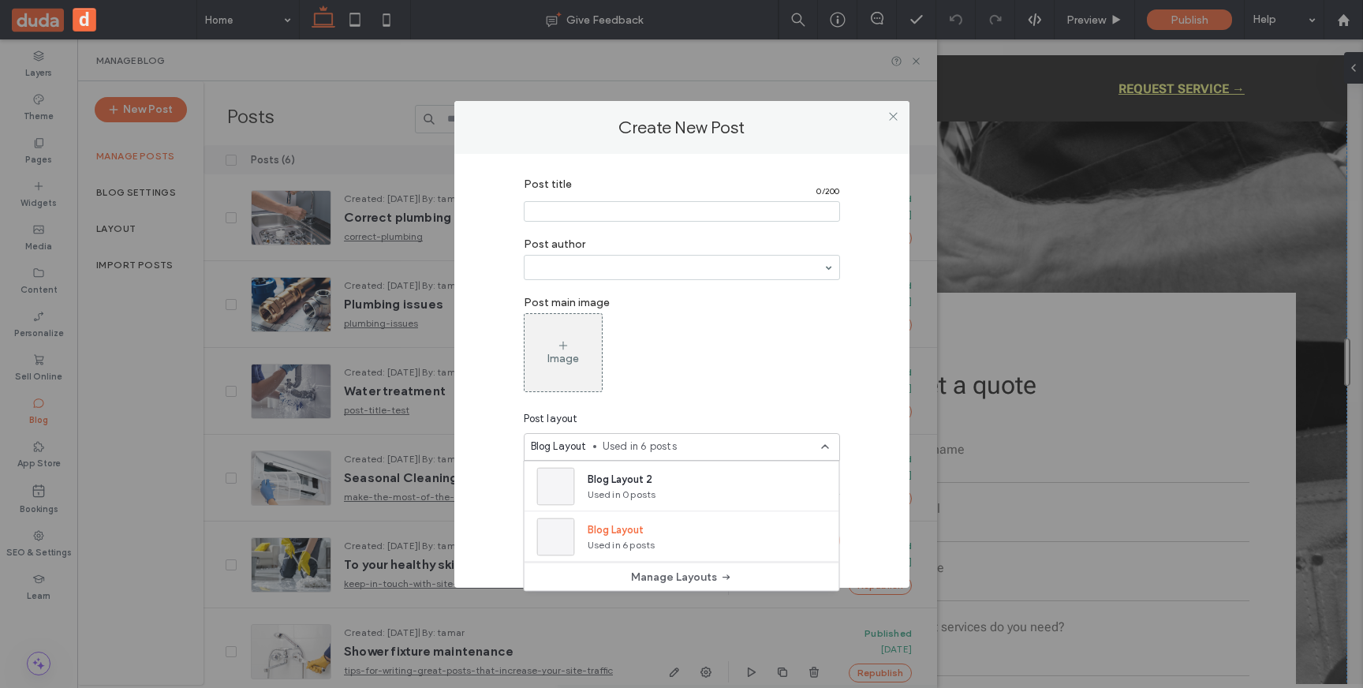
click at [853, 489] on div "Post title 0 / 200 Post author Post main image Image Post layout Blog Layout Us…" at bounding box center [682, 367] width 408 height 395
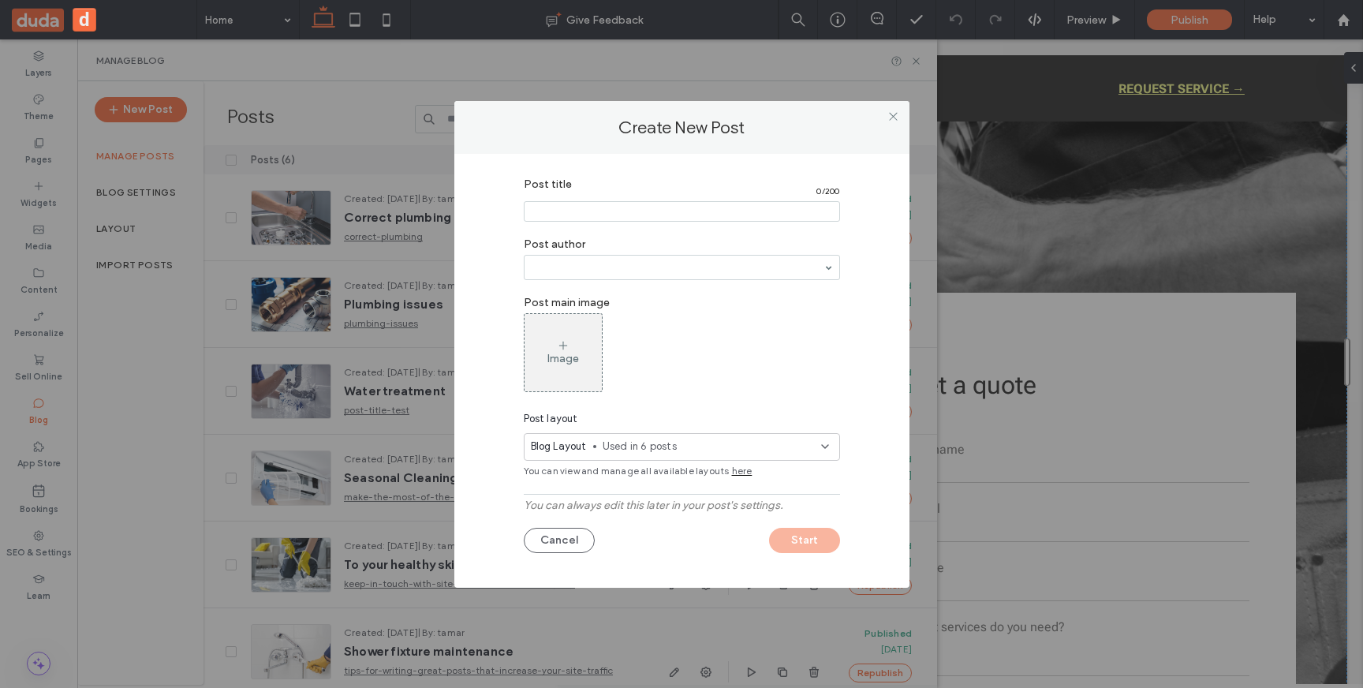
click at [739, 475] on span "here" at bounding box center [742, 471] width 21 height 14
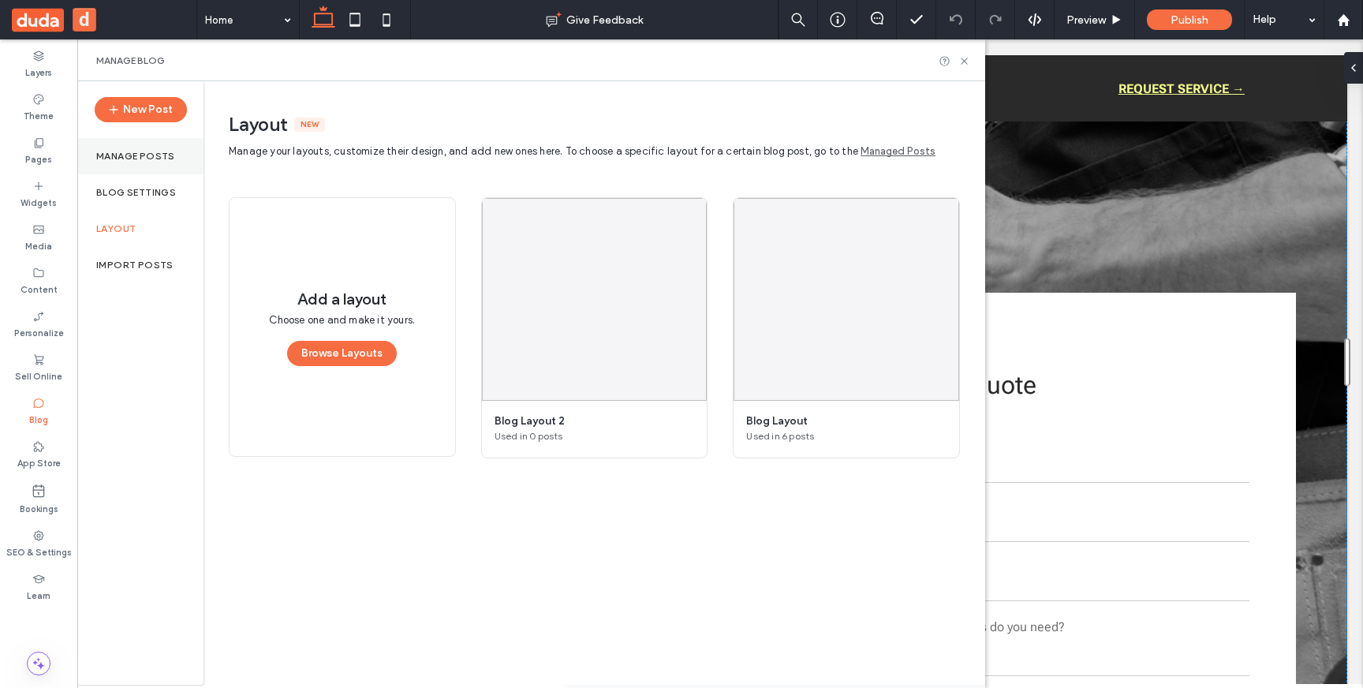
click at [142, 159] on label "Manage posts" at bounding box center [135, 156] width 79 height 11
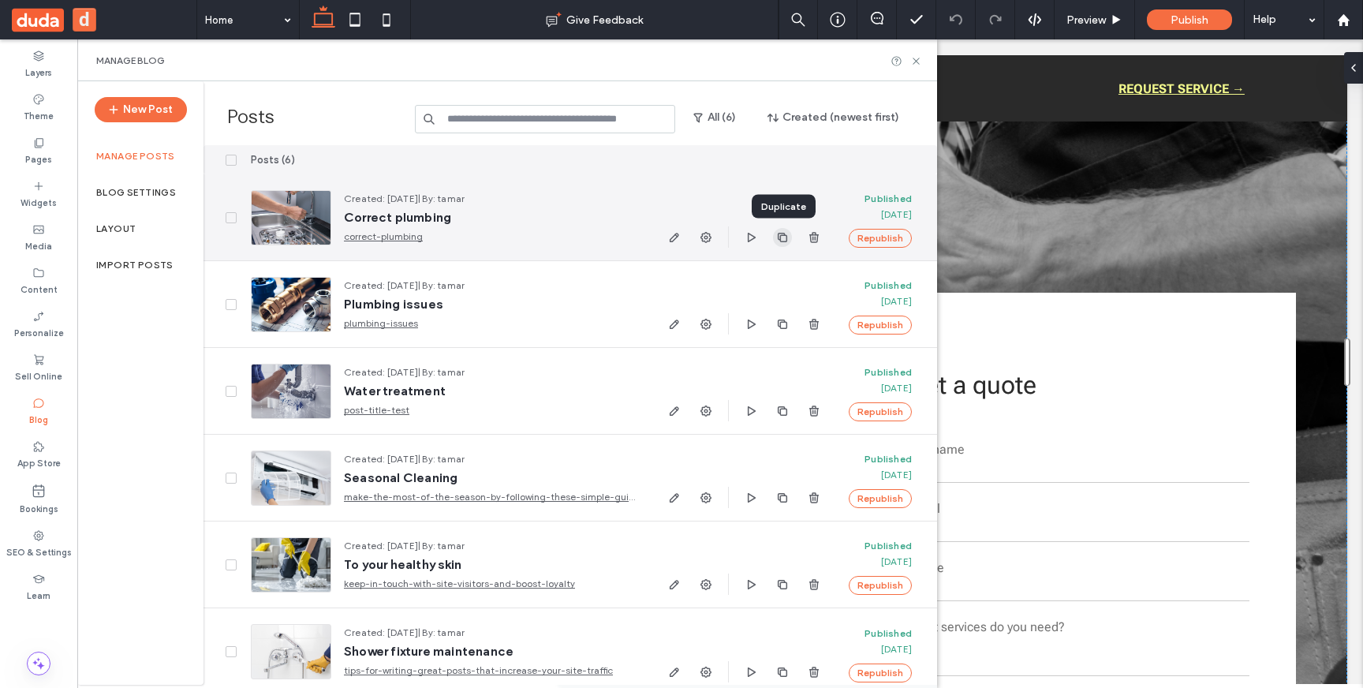
click at [786, 245] on span "button" at bounding box center [782, 237] width 19 height 19
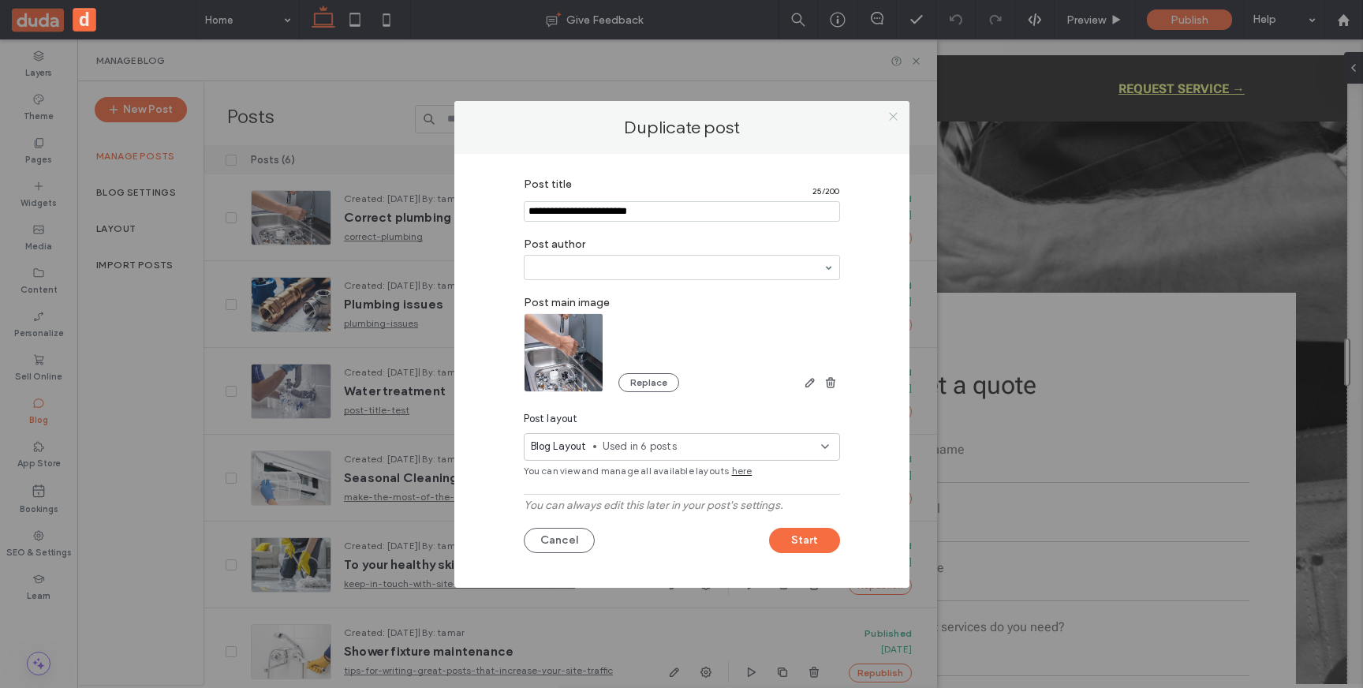
click at [892, 118] on use at bounding box center [893, 117] width 8 height 8
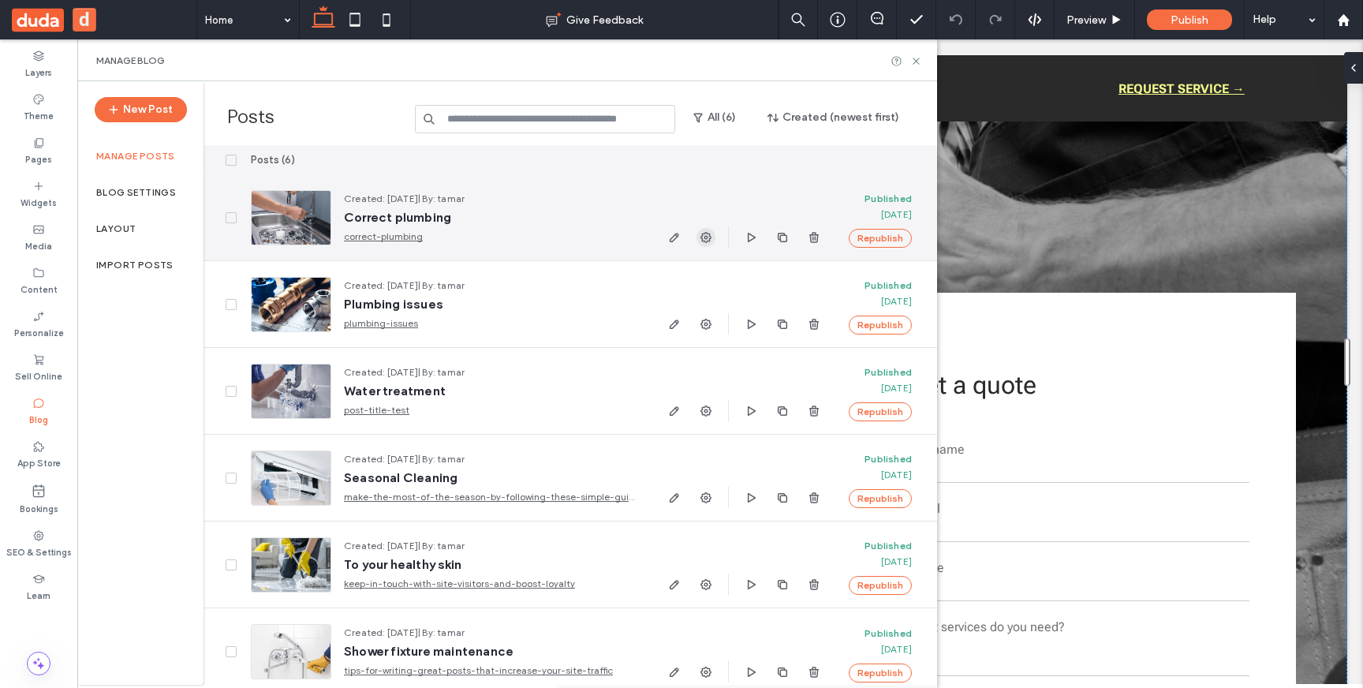
click at [705, 236] on use "button" at bounding box center [706, 237] width 11 height 11
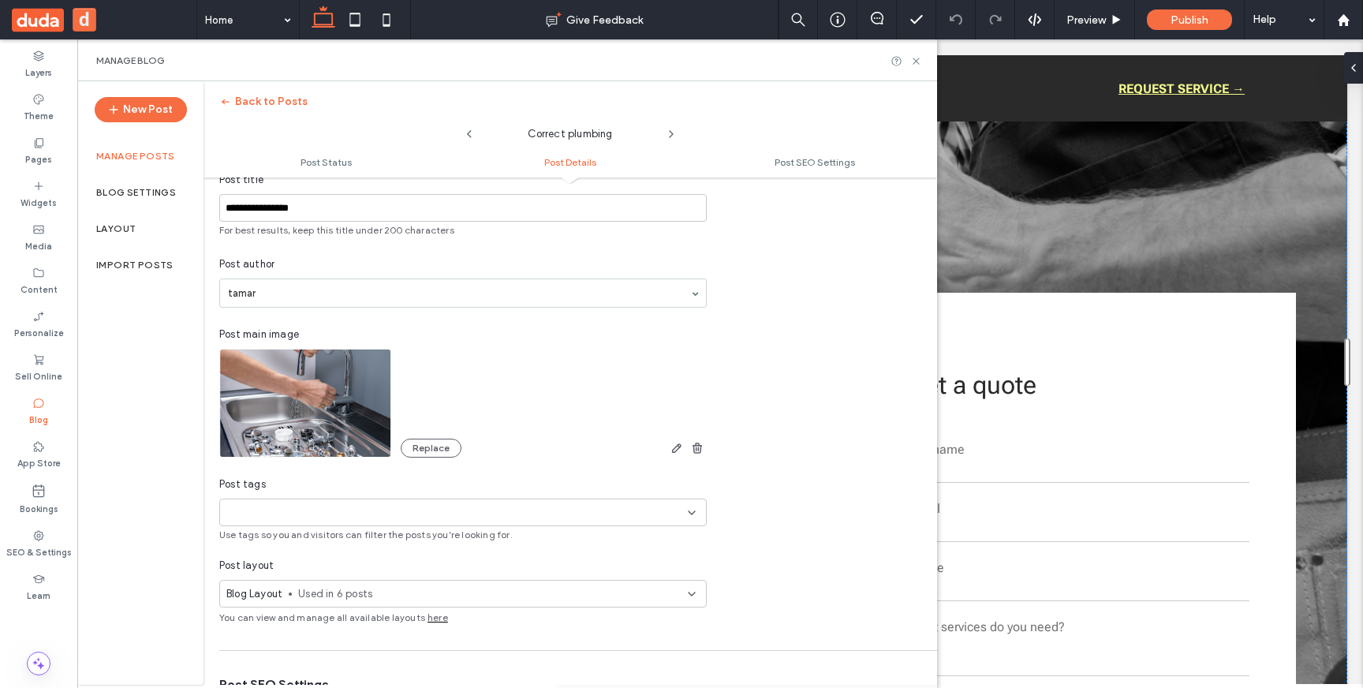
scroll to position [390, 0]
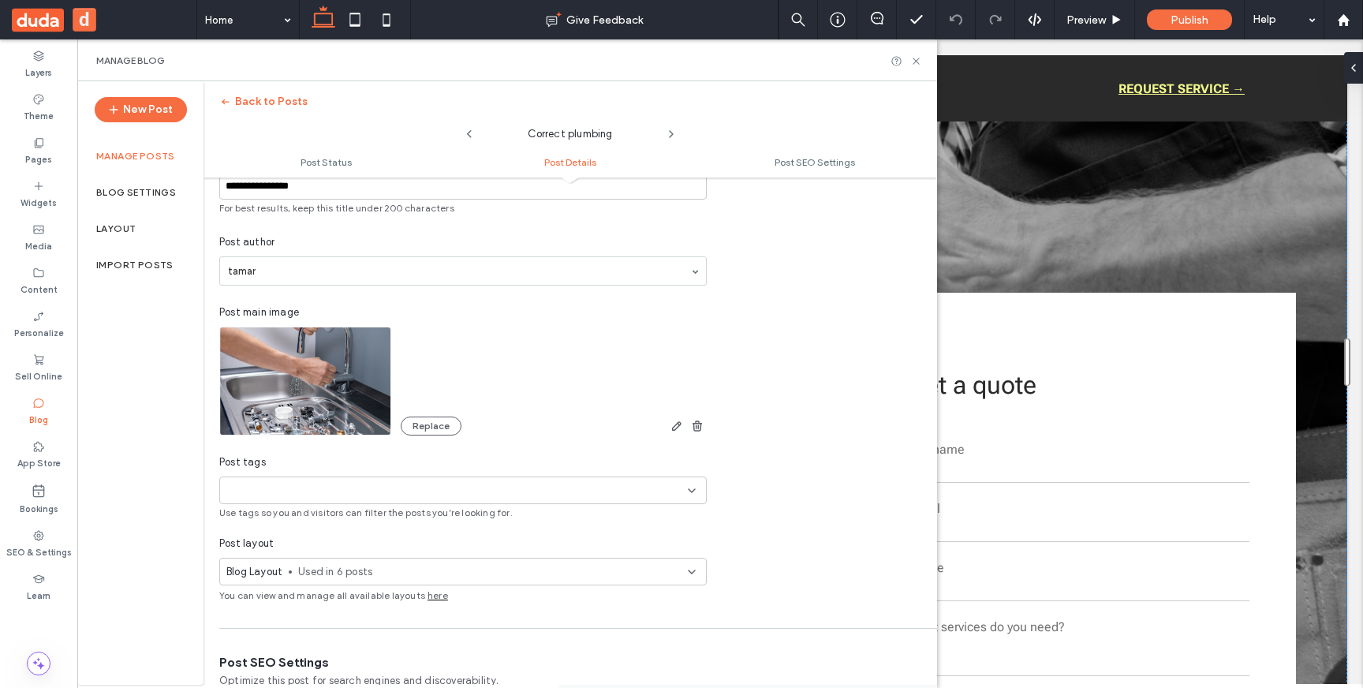
click at [682, 578] on span "Used in 6 posts" at bounding box center [493, 572] width 390 height 16
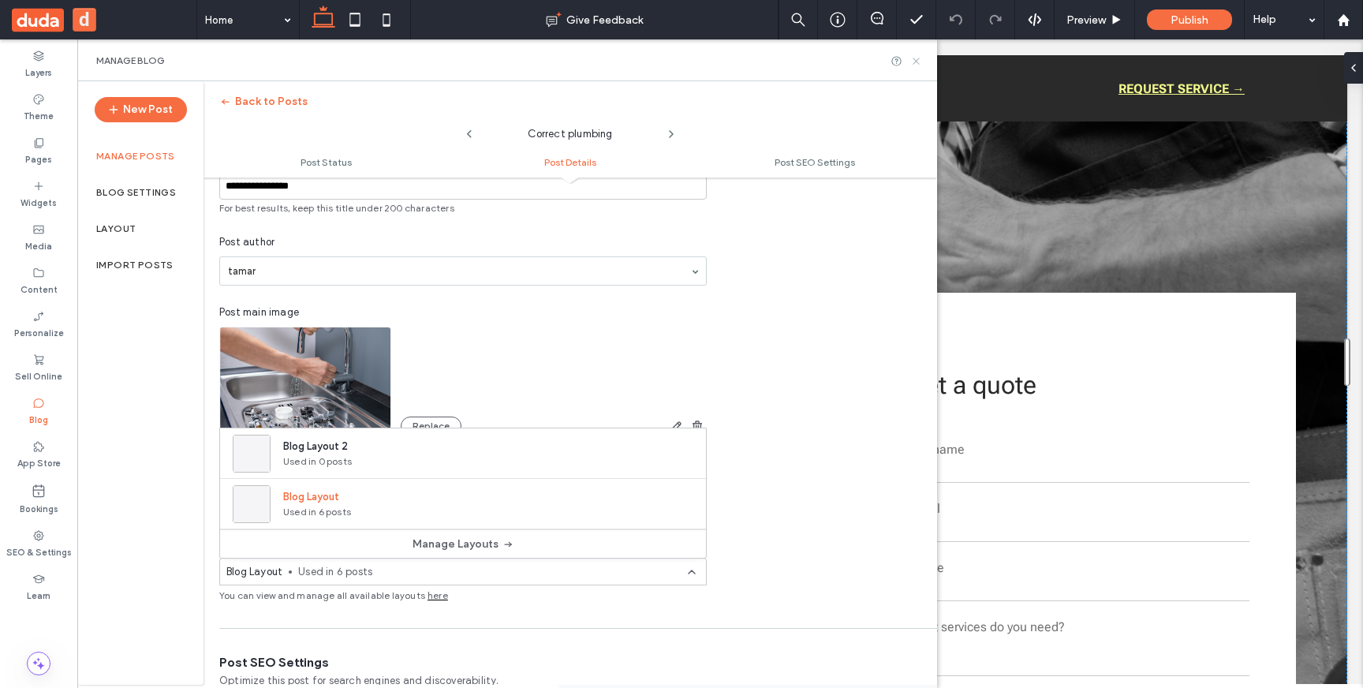
click at [915, 62] on icon at bounding box center [917, 61] width 12 height 12
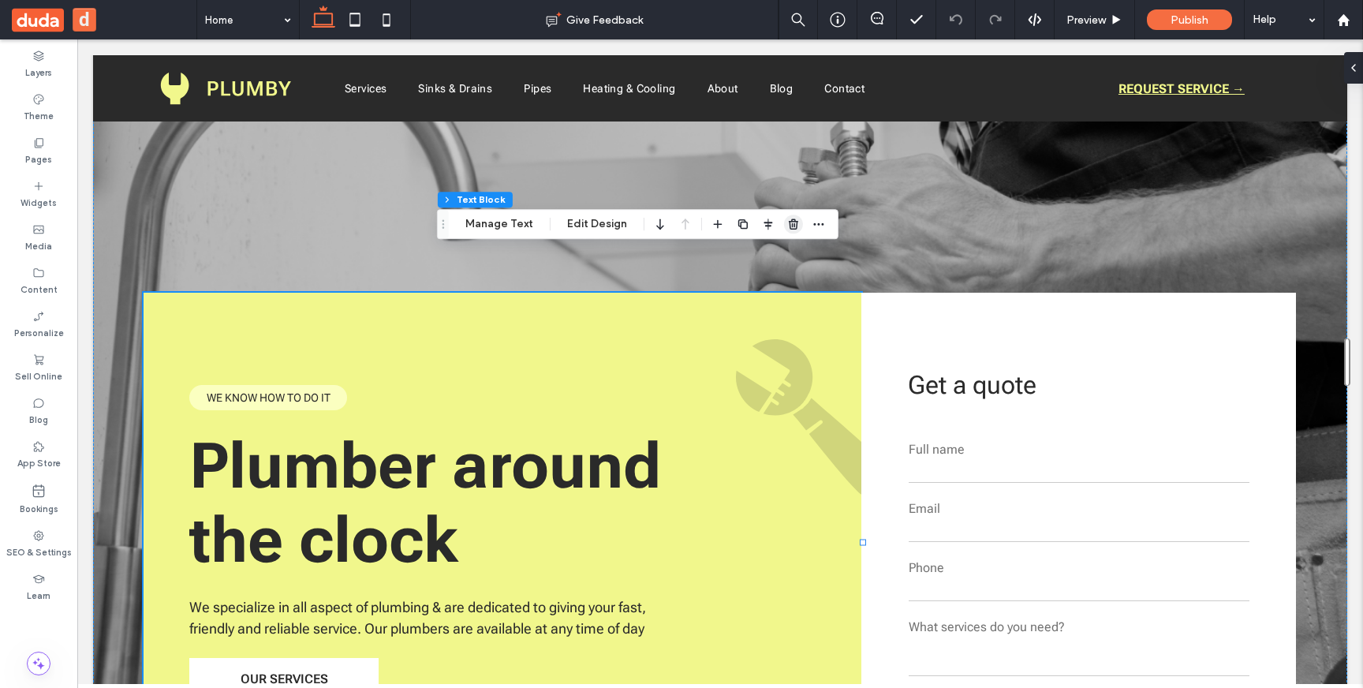
click at [795, 224] on icon "button" at bounding box center [793, 224] width 13 height 13
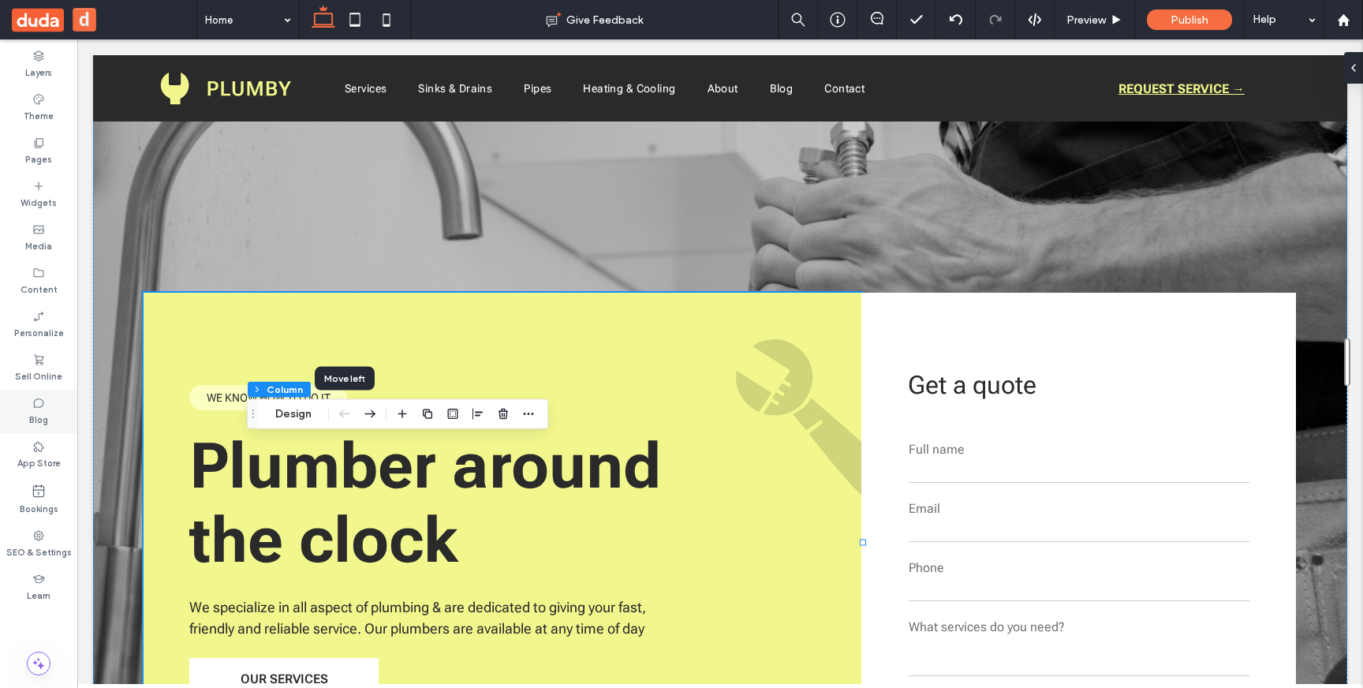
click at [28, 409] on div "Blog" at bounding box center [38, 411] width 77 height 43
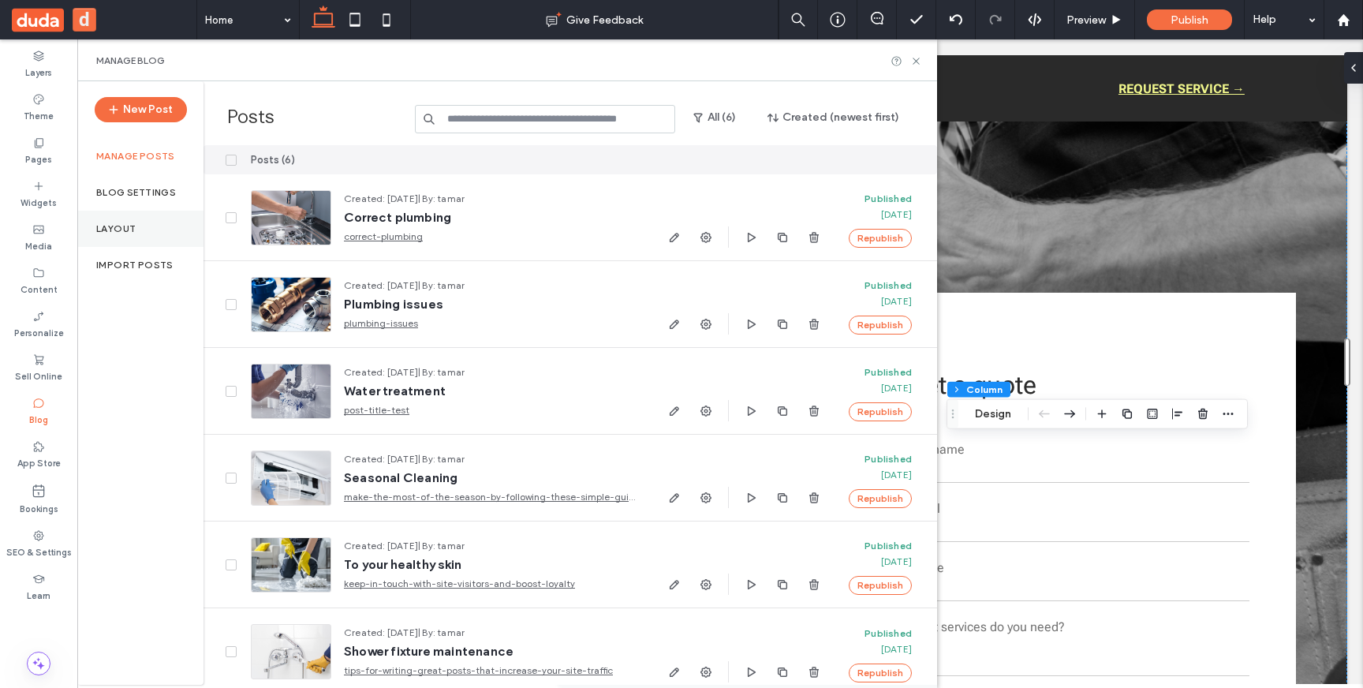
click at [108, 225] on label "Layout" at bounding box center [115, 228] width 39 height 11
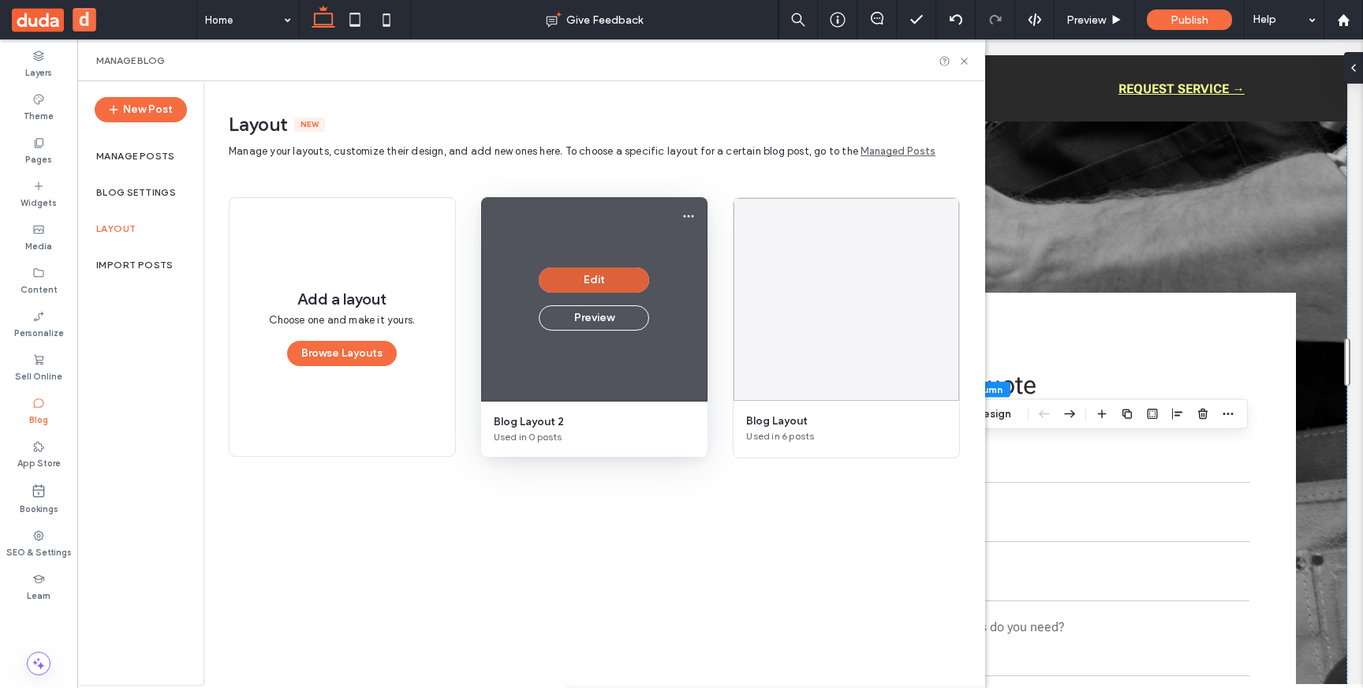
click at [600, 273] on button "Edit" at bounding box center [594, 279] width 110 height 25
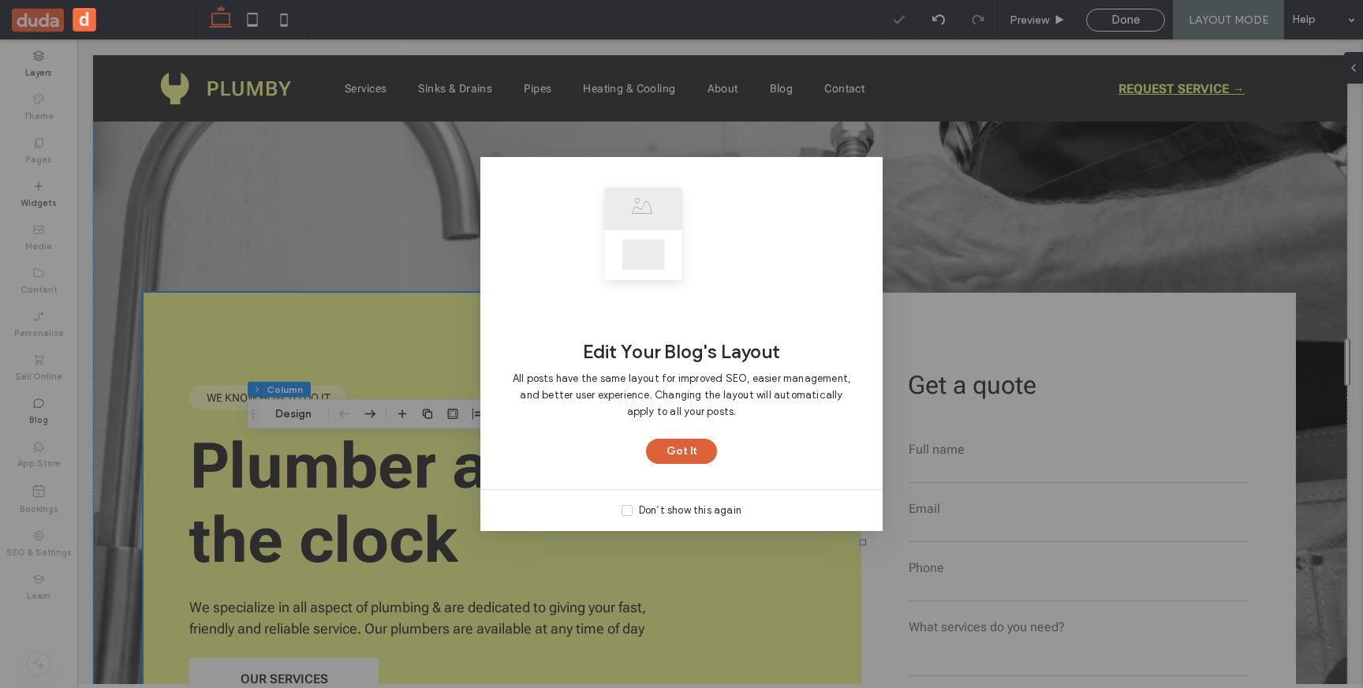
click at [679, 451] on button "Got It" at bounding box center [681, 451] width 71 height 25
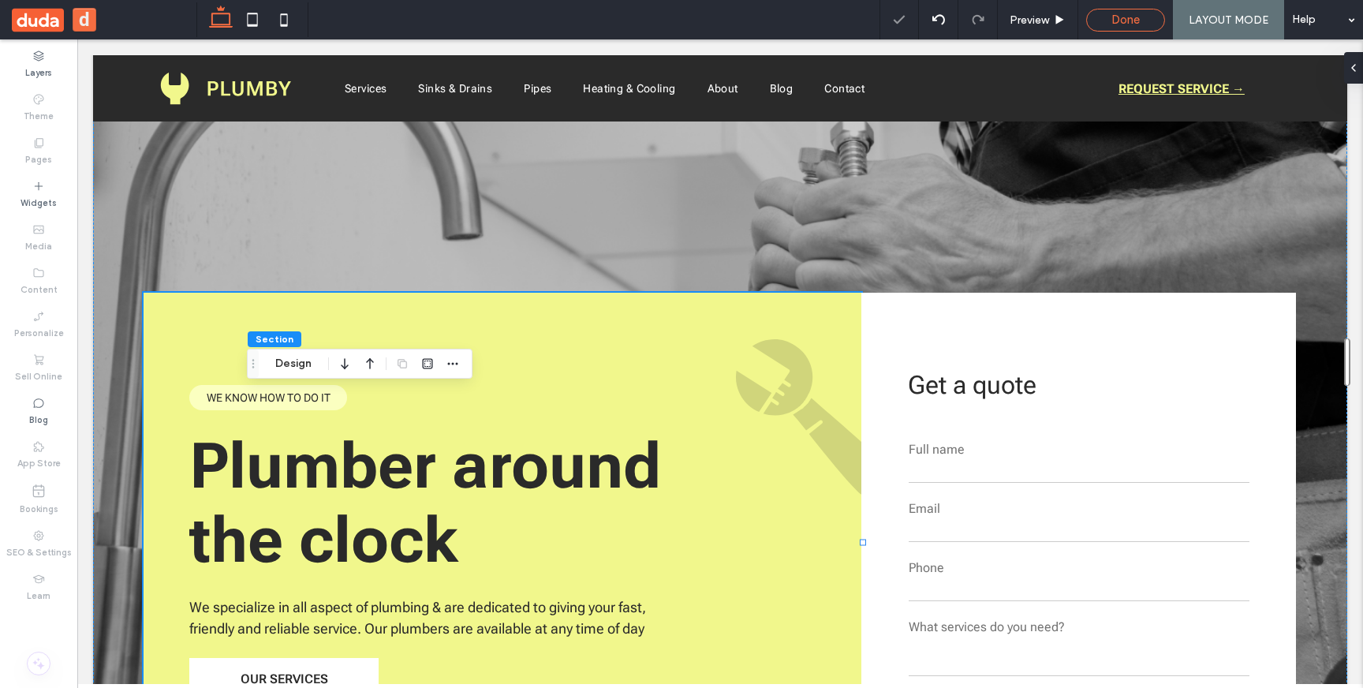
click at [1104, 24] on div "Done" at bounding box center [1125, 20] width 77 height 14
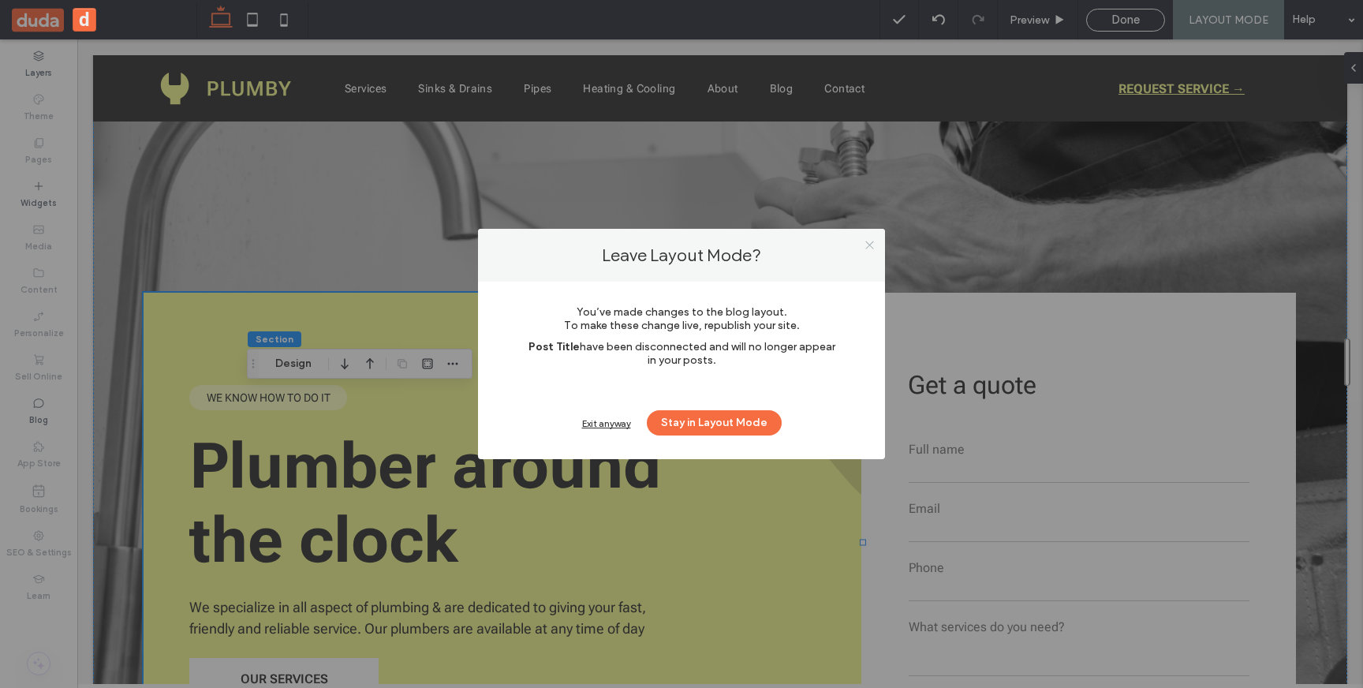
click at [866, 249] on icon at bounding box center [870, 245] width 12 height 12
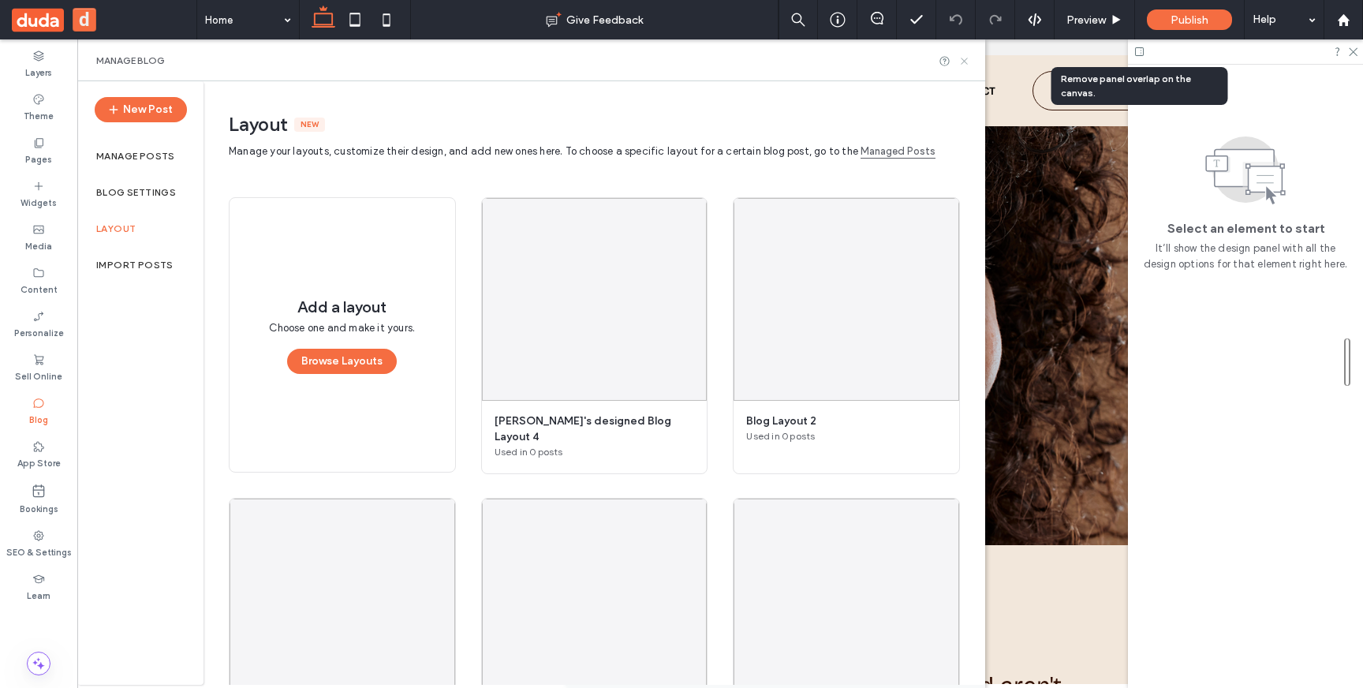
click at [967, 62] on icon at bounding box center [965, 61] width 12 height 12
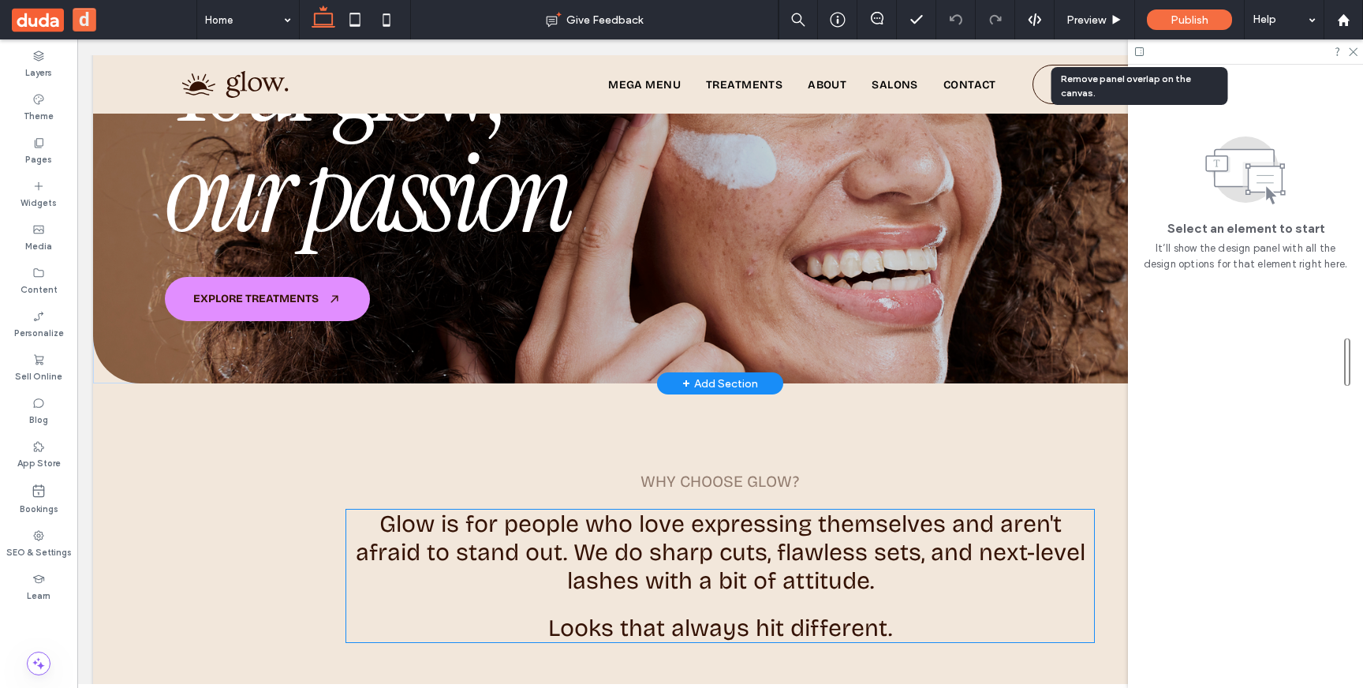
scroll to position [462, 0]
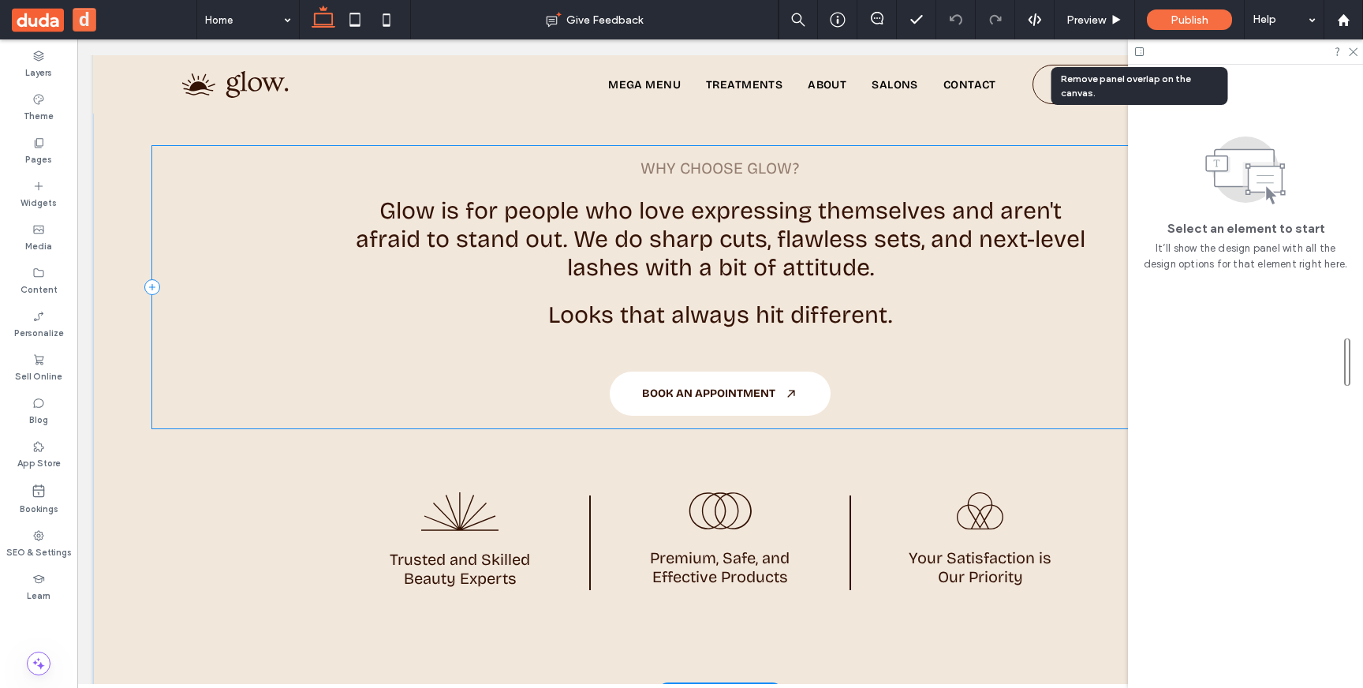
click at [198, 419] on div "Why choose glow? Glow is for people who love expressing themselves and aren't a…" at bounding box center [720, 287] width 1136 height 282
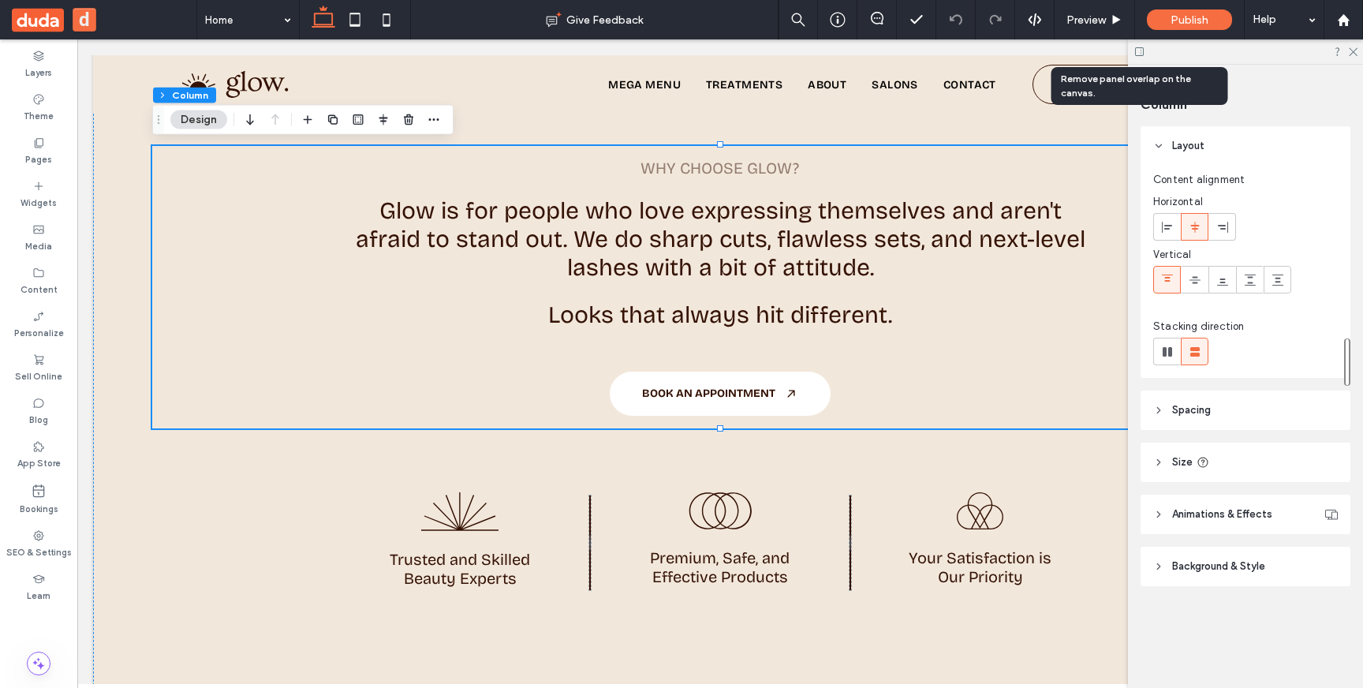
click at [1174, 419] on header "Spacing" at bounding box center [1246, 410] width 210 height 39
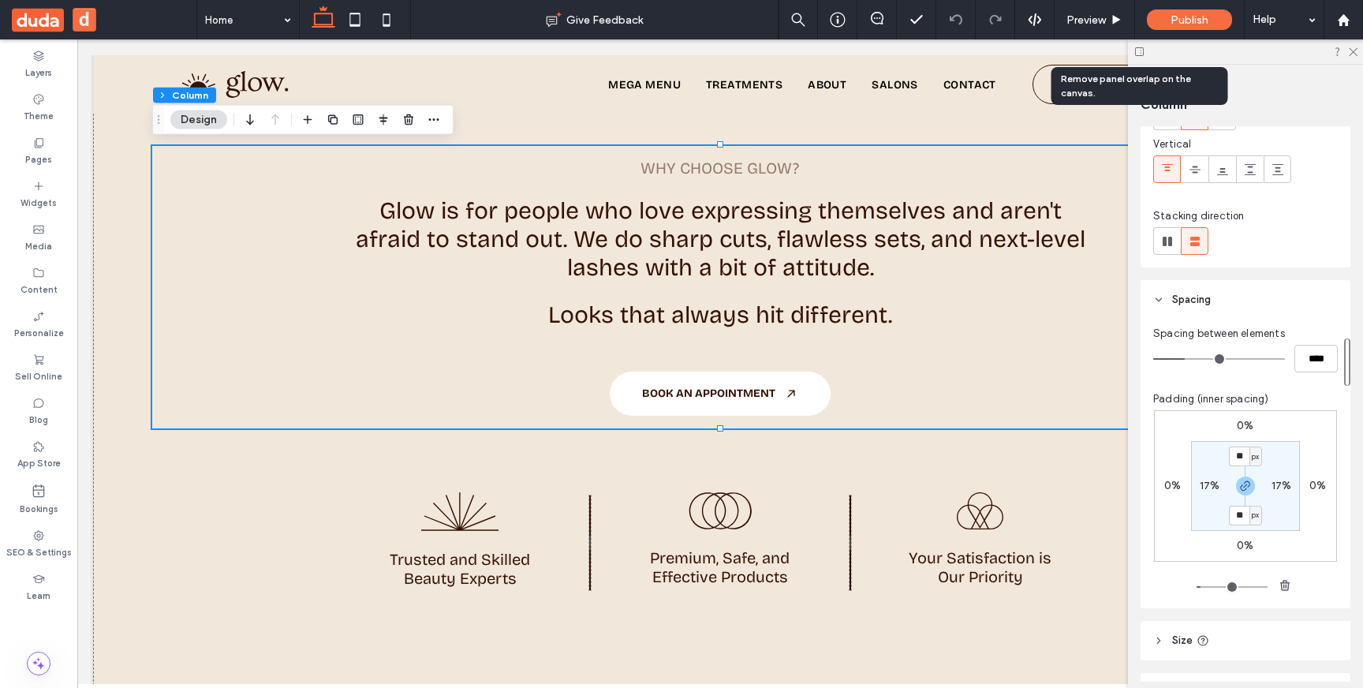
scroll to position [127, 0]
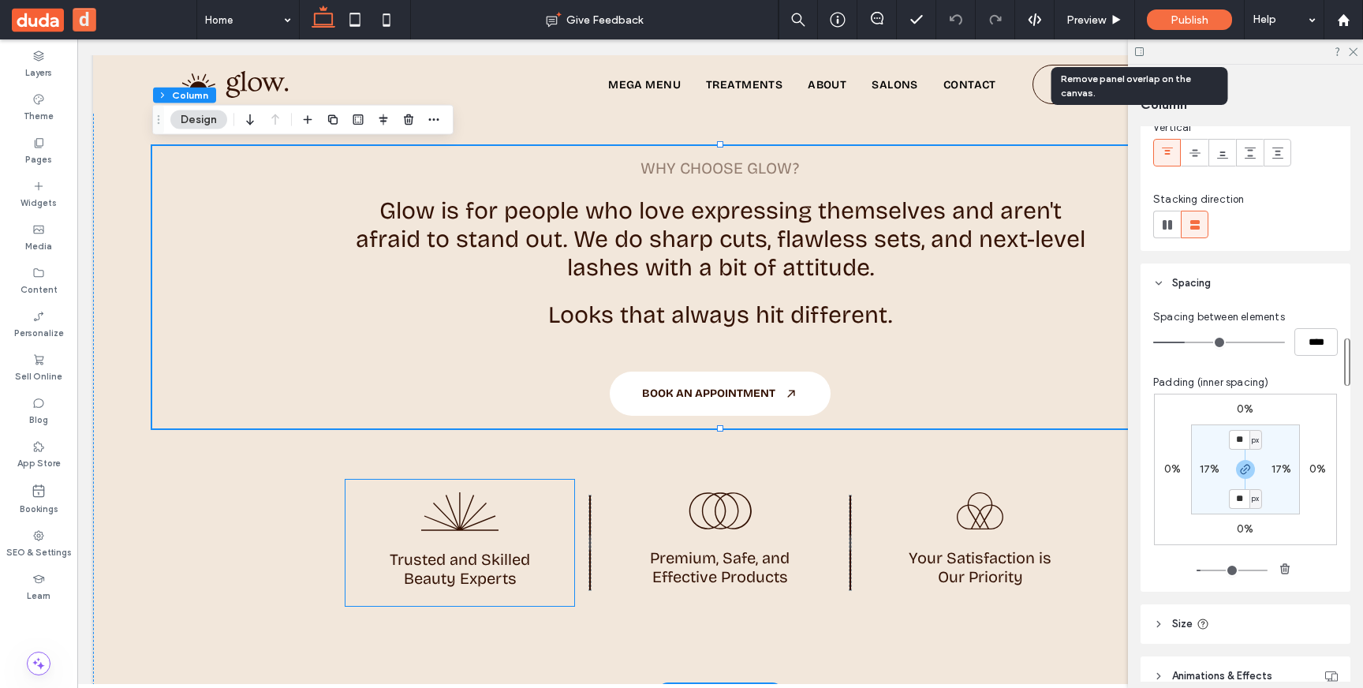
click at [519, 498] on div "Trusted and Skilled Beauty Experts" at bounding box center [461, 543] width 230 height 126
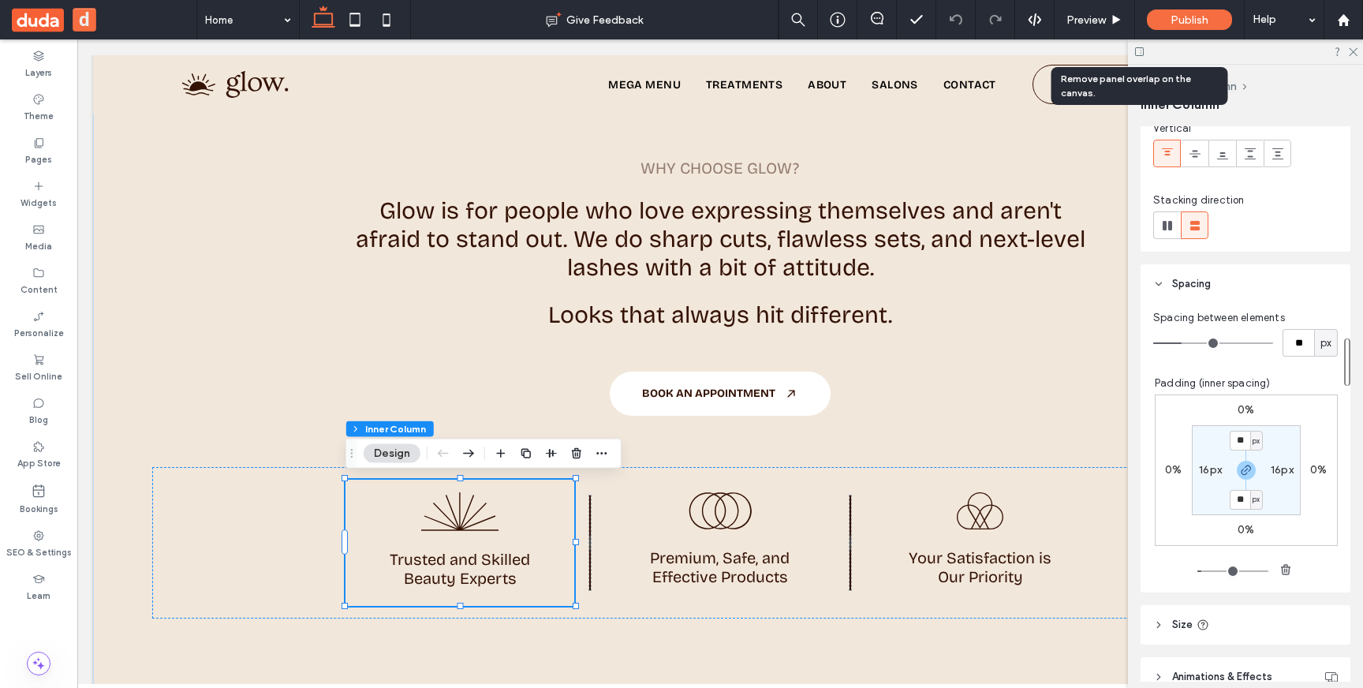
scroll to position [185, 0]
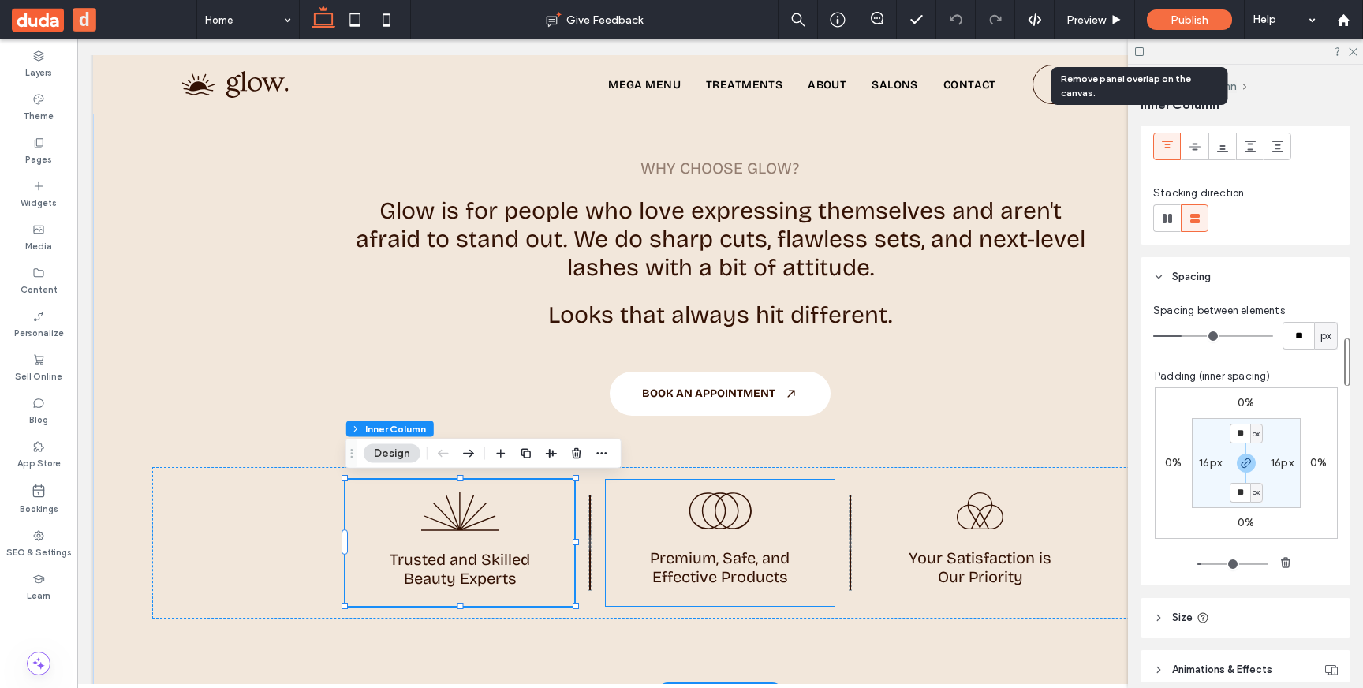
click at [681, 532] on div "Premium, Safe, and Effective Products" at bounding box center [721, 543] width 230 height 126
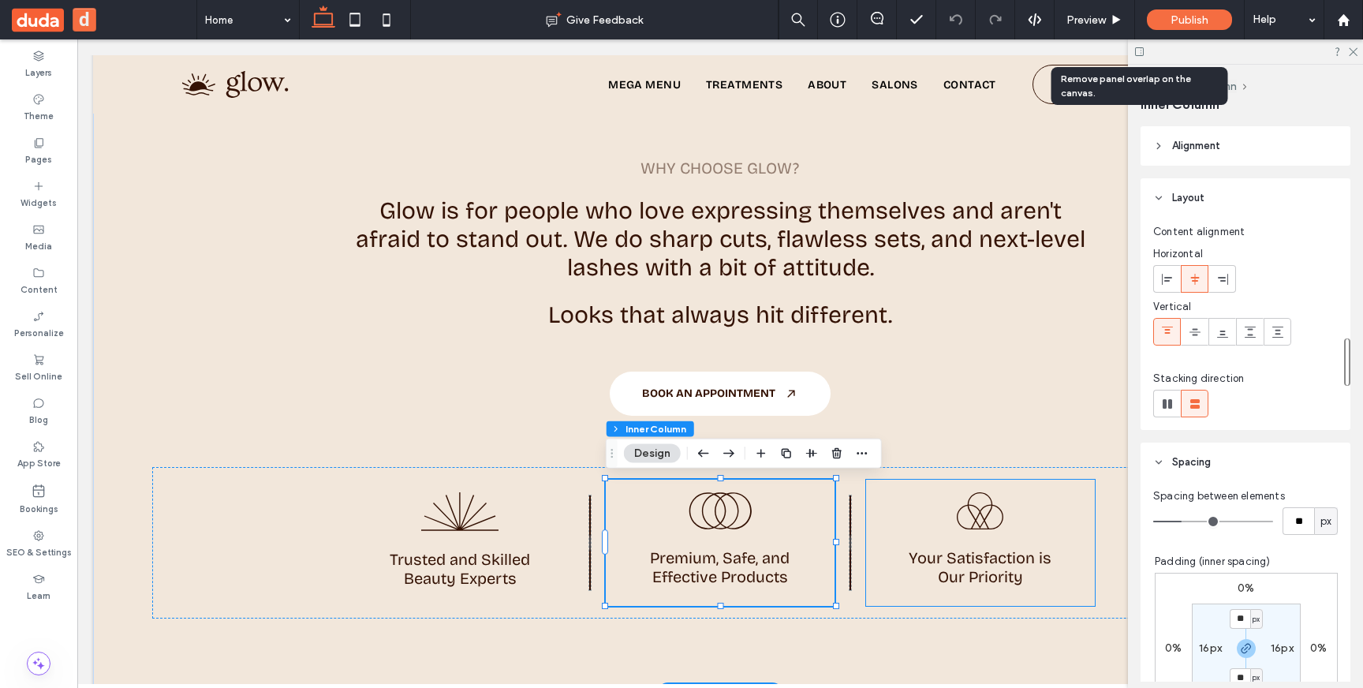
click at [899, 539] on div "Your Satisfaction is Our Priority" at bounding box center [981, 543] width 230 height 126
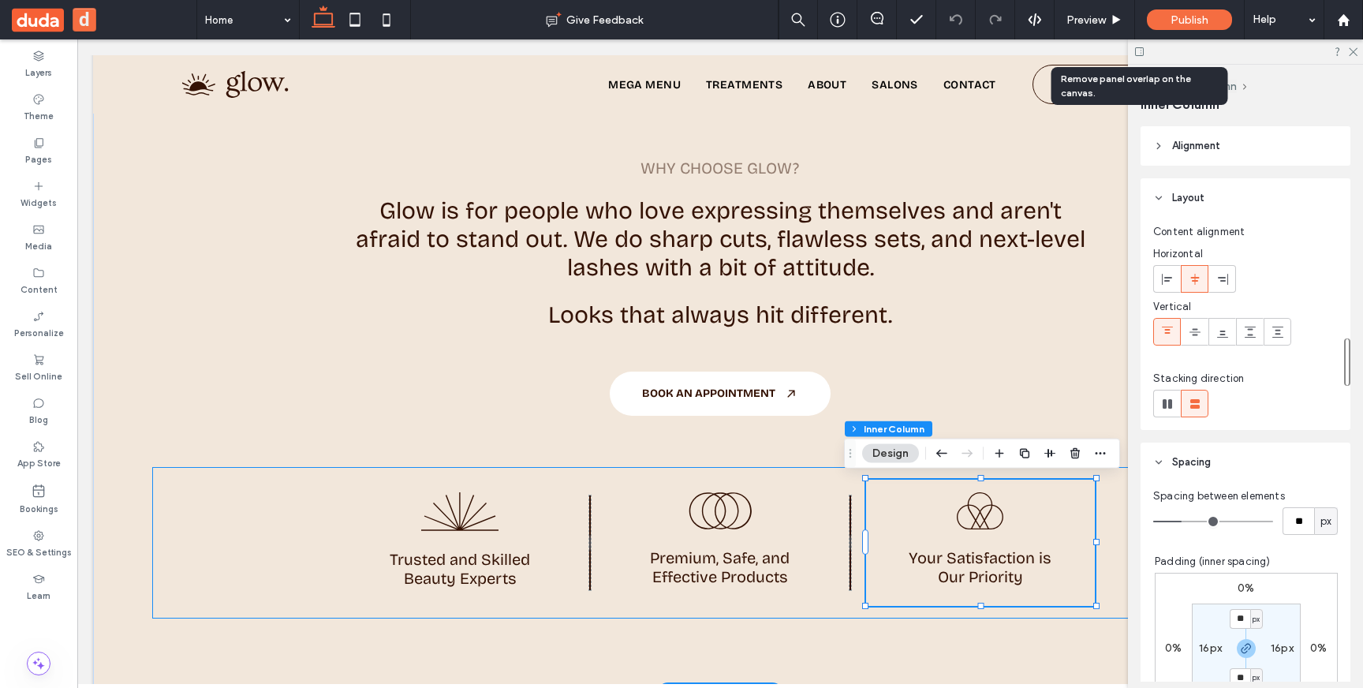
click at [843, 472] on div "Trusted and Skilled Beauty Experts Premium, Safe, and Effective Products Your S…" at bounding box center [720, 542] width 1136 height 151
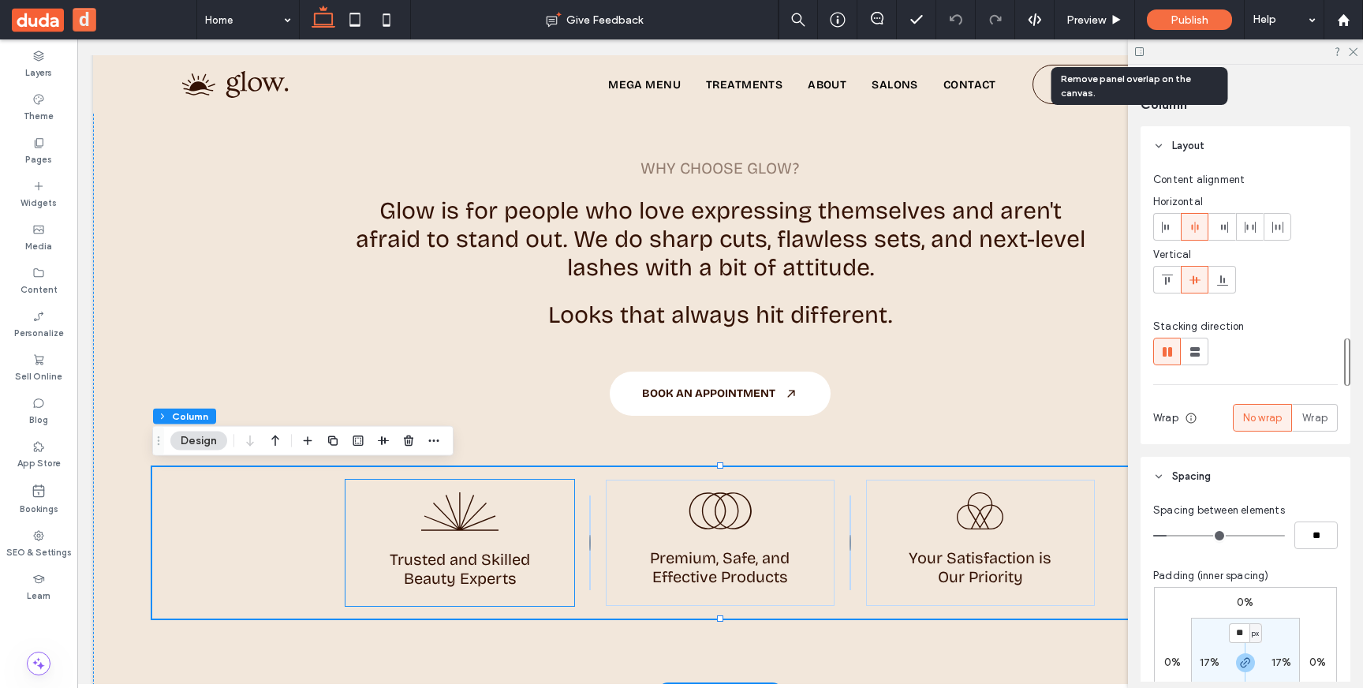
click at [365, 505] on div "Trusted and Skilled Beauty Experts" at bounding box center [461, 543] width 230 height 126
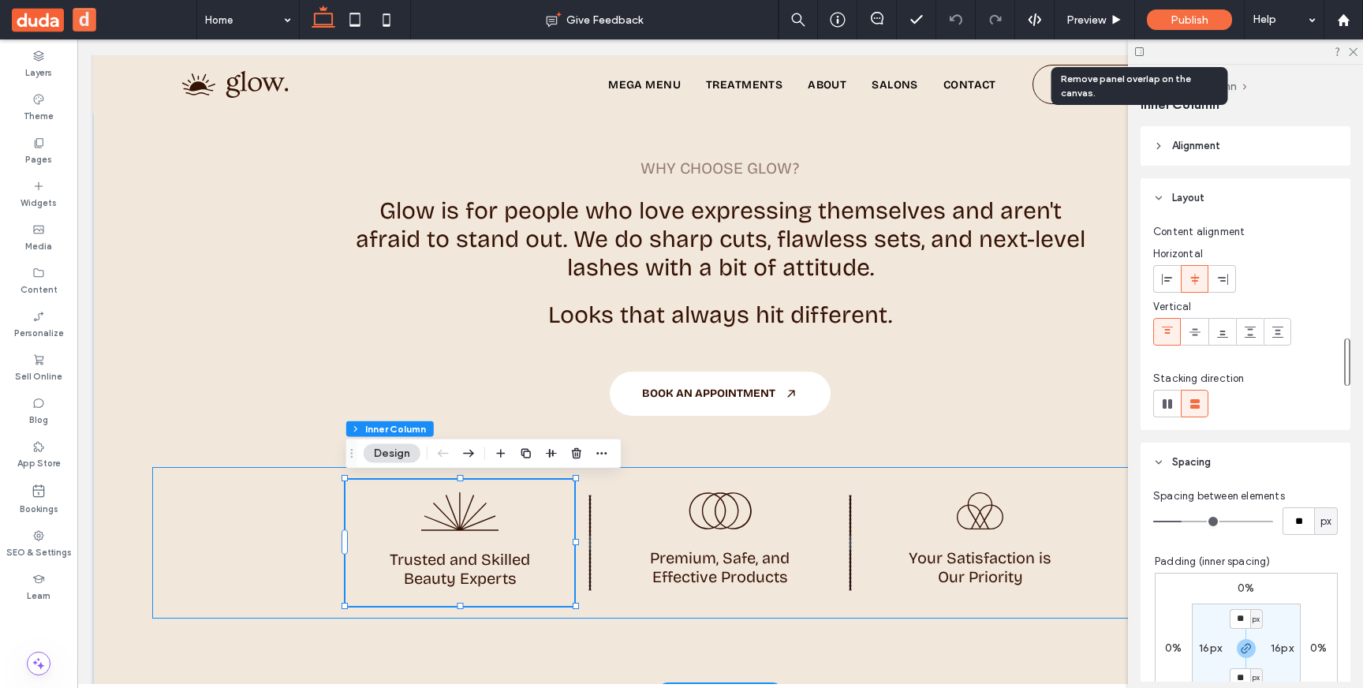
click at [165, 537] on div "Trusted and Skilled Beauty Experts Premium, Safe, and Effective Products Your S…" at bounding box center [720, 542] width 1136 height 151
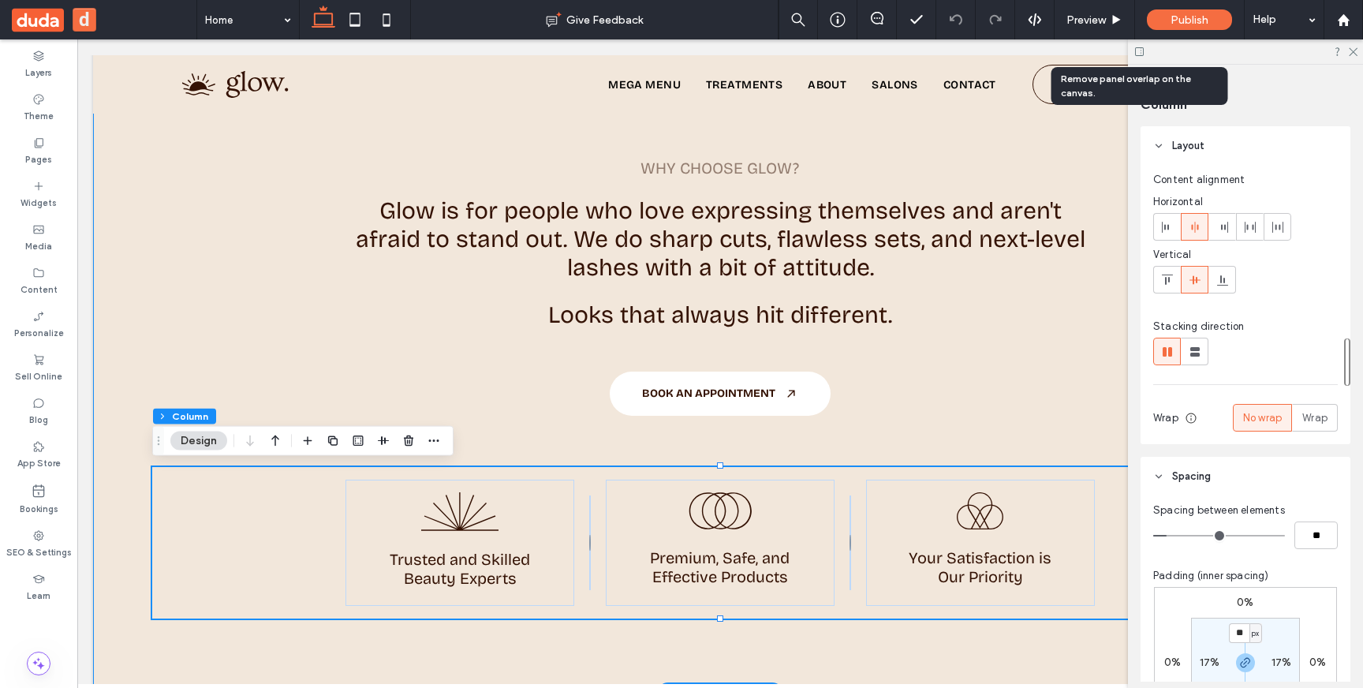
click at [125, 466] on div "Why choose glow? Glow is for people who love expressing themselves and aren't a…" at bounding box center [720, 381] width 1255 height 623
